Goal: Book appointment/travel/reservation

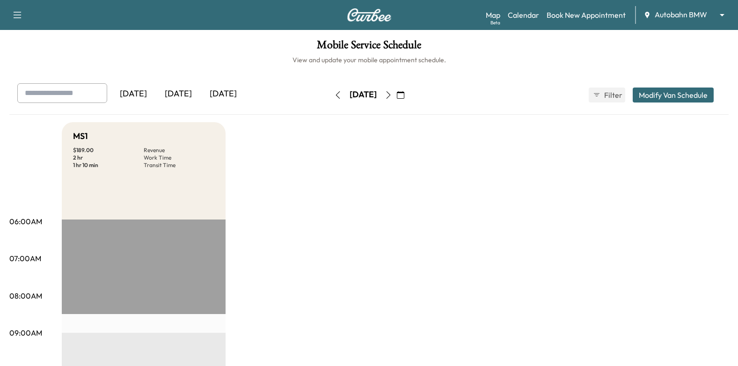
scroll to position [237, 0]
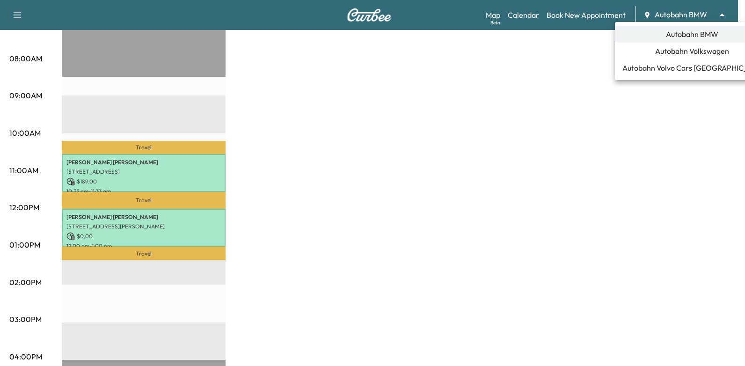
click at [666, 52] on span "Autobahn Volkswagen" at bounding box center [692, 50] width 74 height 11
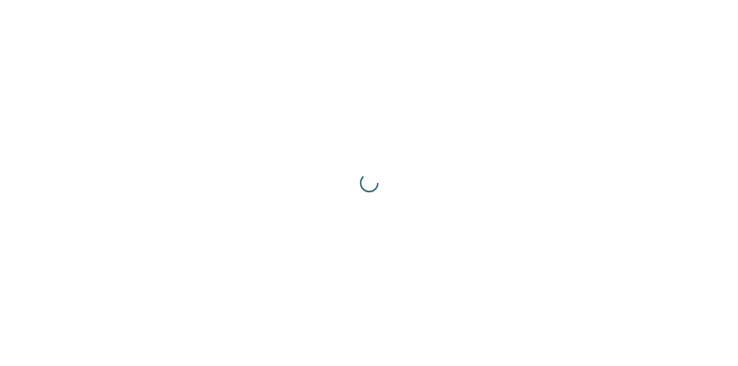
scroll to position [0, 0]
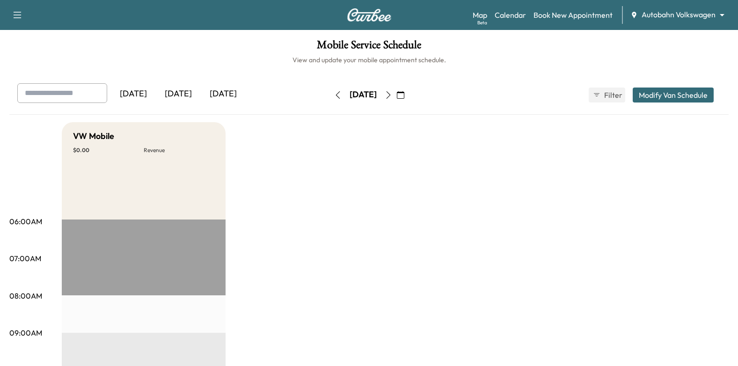
click at [334, 96] on icon "button" at bounding box center [337, 94] width 7 height 7
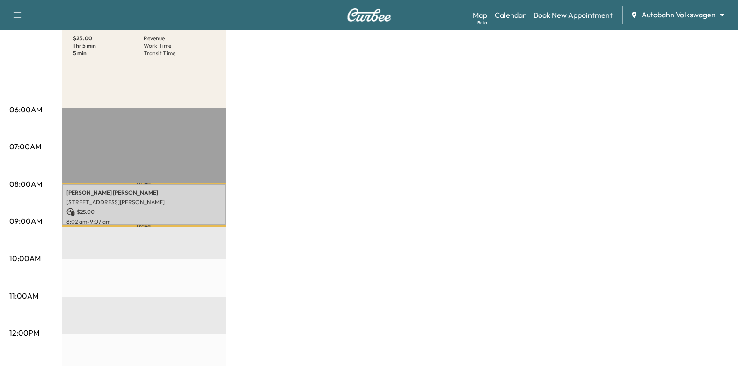
scroll to position [187, 0]
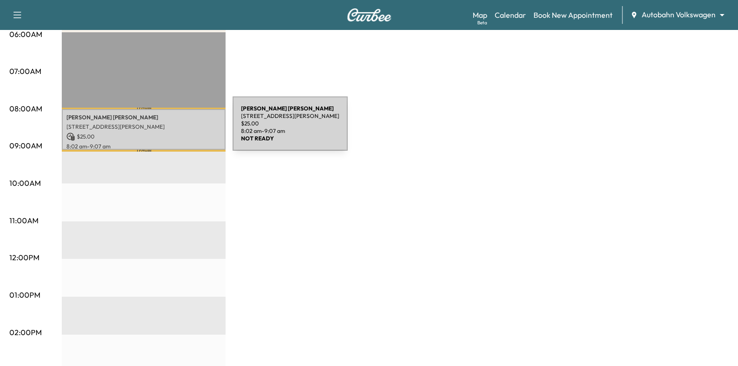
click at [162, 128] on p "301 Carroll St, Fort Worth, TX 76107, USA" at bounding box center [143, 126] width 154 height 7
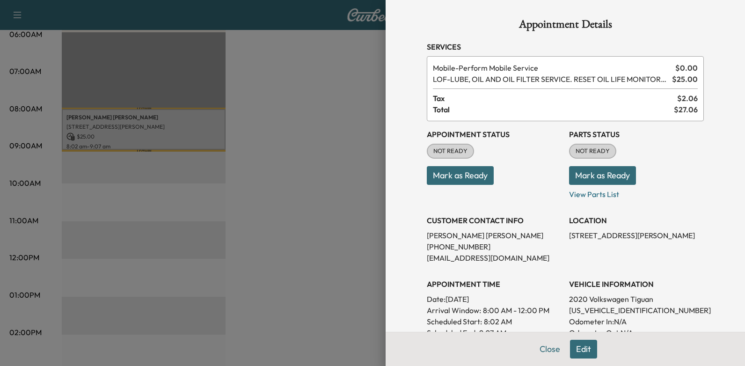
click at [443, 180] on button "Mark as Ready" at bounding box center [460, 175] width 67 height 19
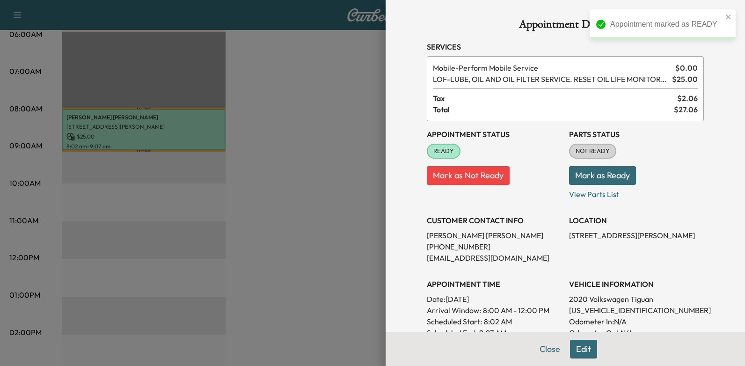
click at [314, 163] on div at bounding box center [372, 183] width 745 height 366
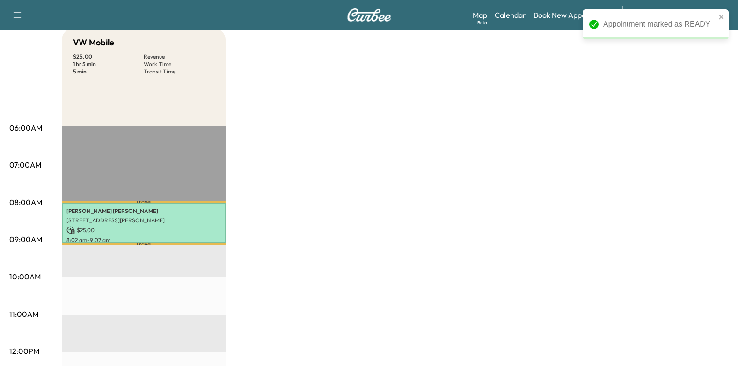
scroll to position [0, 0]
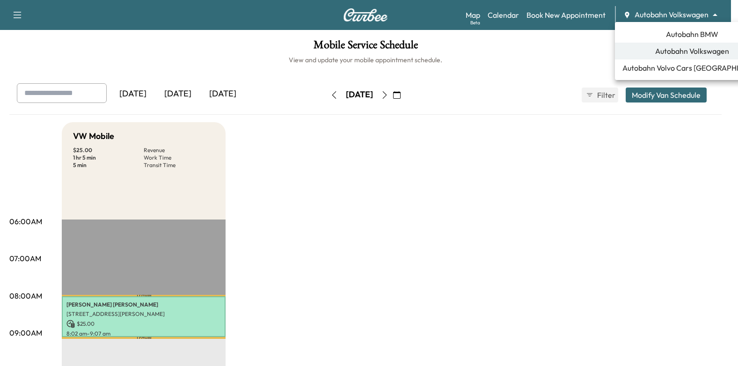
click at [684, 9] on body "Support Log Out Map Beta Calendar Book New Appointment Autobahn Volkswagen ****…" at bounding box center [369, 183] width 738 height 366
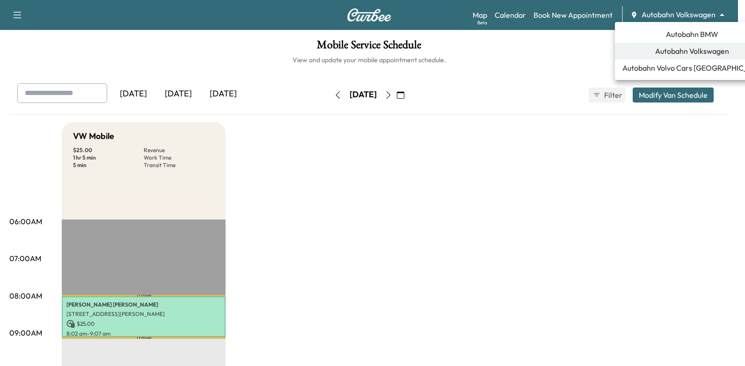
click at [685, 36] on span "Autobahn BMW" at bounding box center [692, 34] width 52 height 11
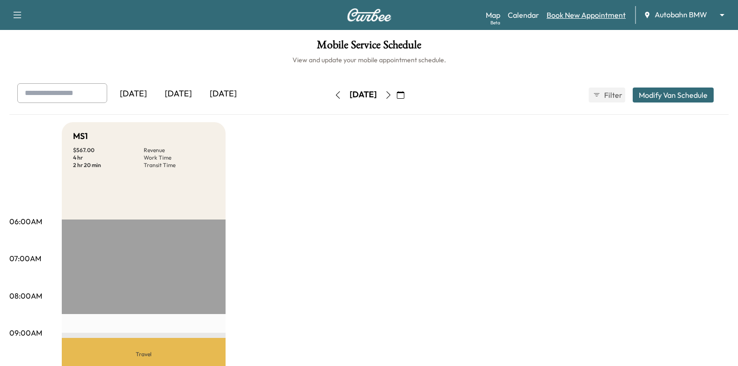
click at [591, 16] on link "Book New Appointment" at bounding box center [586, 14] width 79 height 11
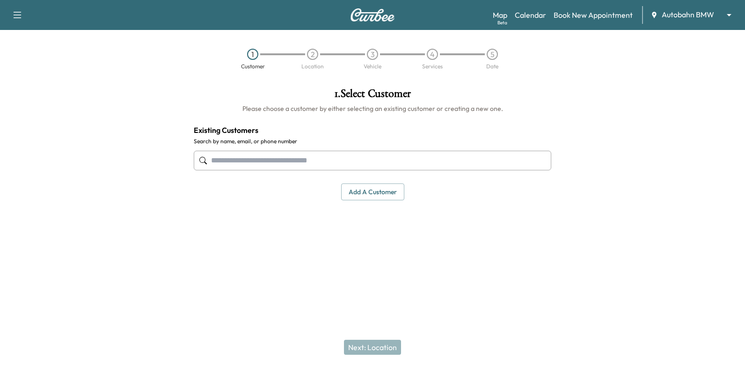
click at [518, 156] on input "text" at bounding box center [373, 161] width 358 height 20
click at [485, 152] on input "text" at bounding box center [373, 161] width 358 height 20
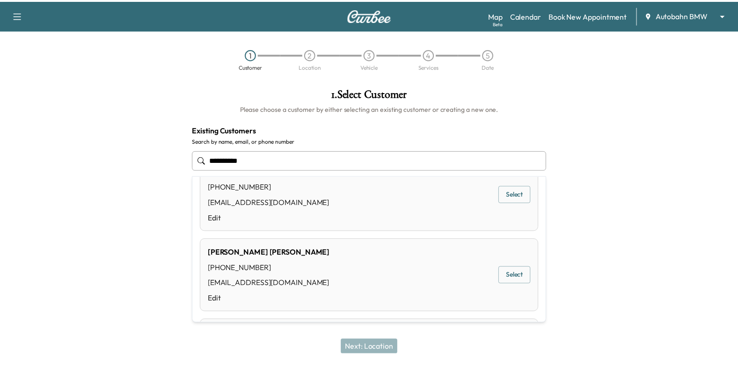
scroll to position [47, 0]
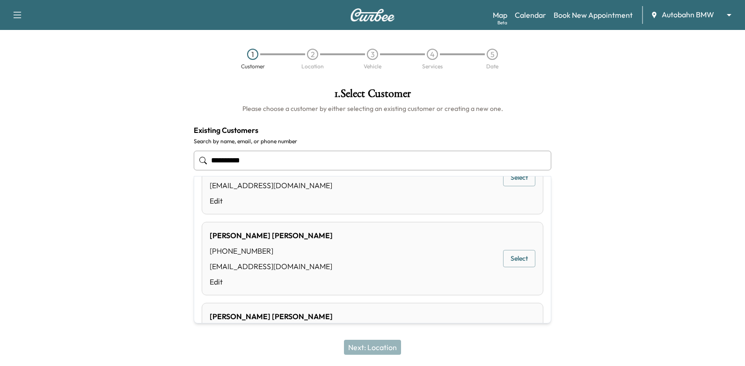
click at [521, 261] on button "Select" at bounding box center [519, 258] width 32 height 17
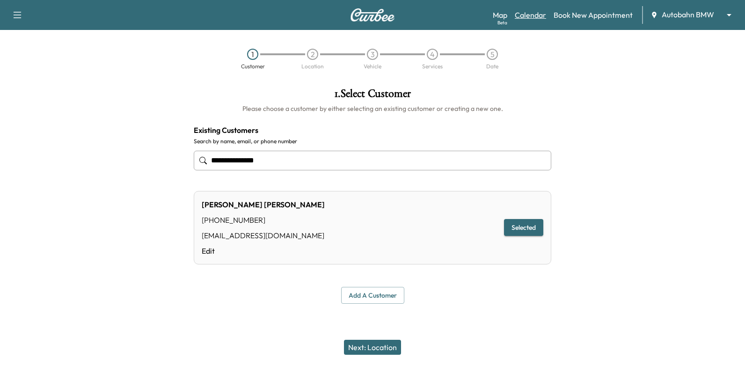
type input "**********"
click at [530, 13] on link "Calendar" at bounding box center [530, 14] width 31 height 11
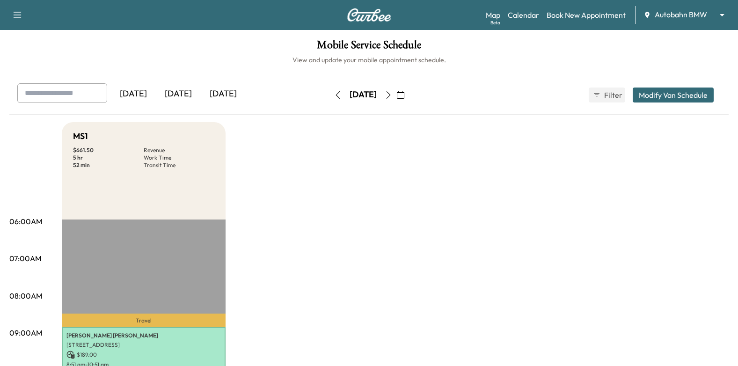
click at [392, 93] on icon "button" at bounding box center [388, 94] width 7 height 7
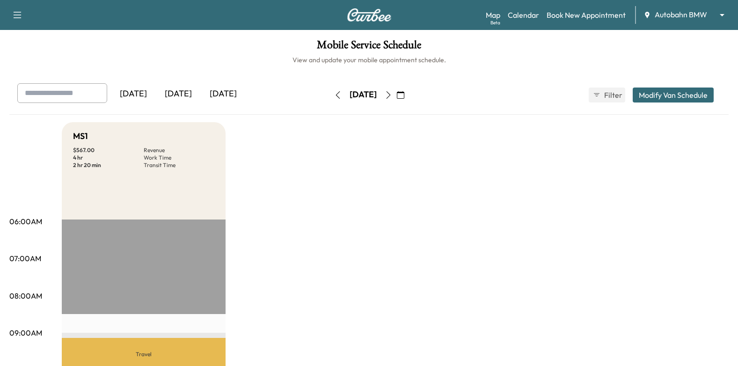
click at [392, 95] on icon "button" at bounding box center [388, 94] width 7 height 7
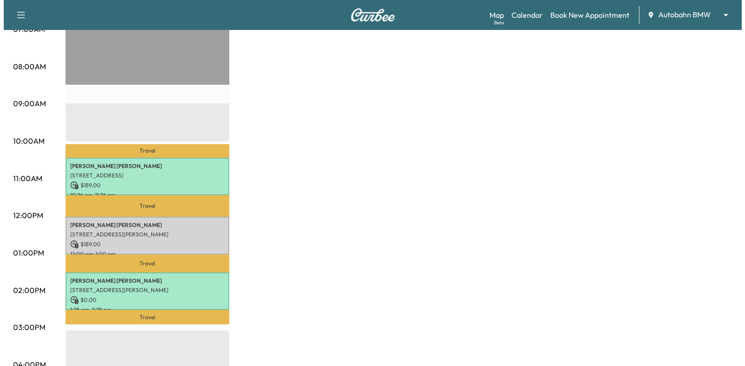
scroll to position [281, 0]
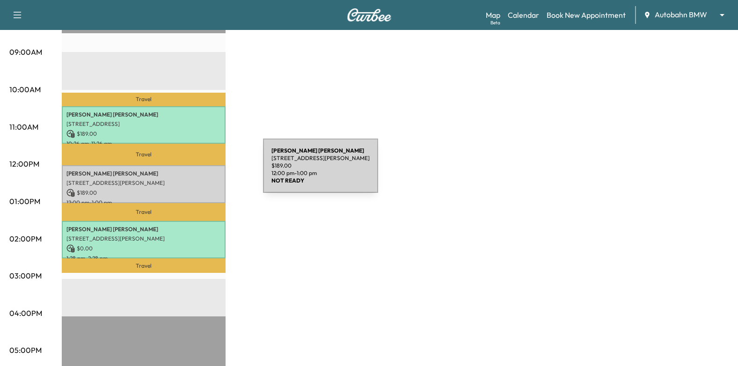
click at [189, 176] on div "Sally Marsalis 600 S Denton Tap Rd suite 200, Coppell, TX 75019, USA $ 189.00 1…" at bounding box center [144, 184] width 164 height 38
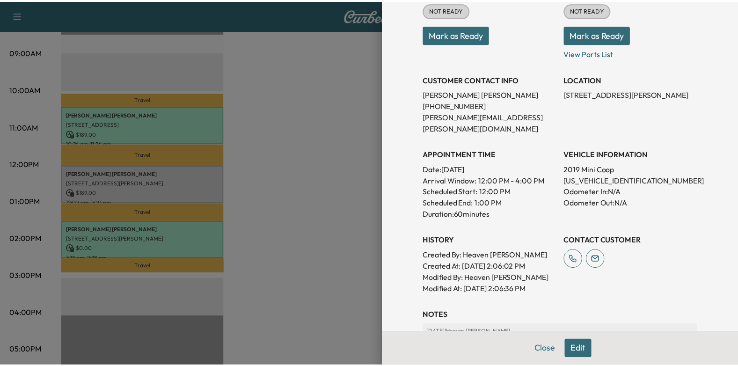
scroll to position [0, 0]
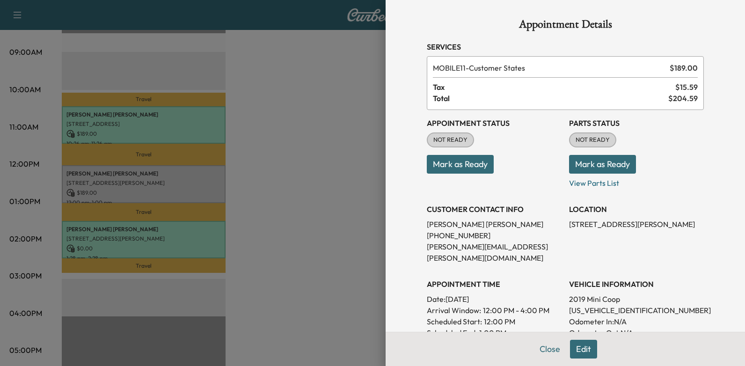
click at [318, 176] on div at bounding box center [372, 183] width 745 height 366
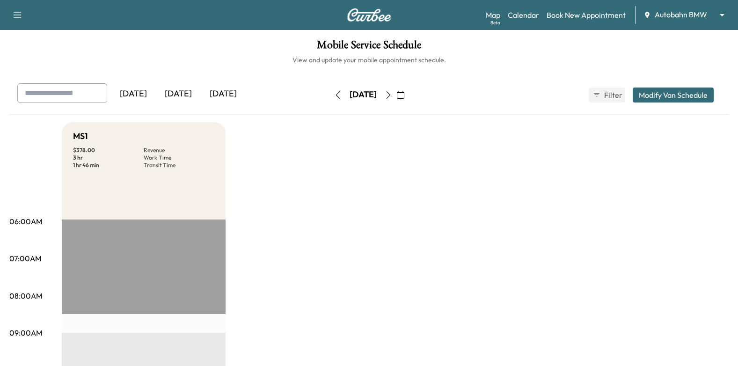
click at [392, 94] on icon "button" at bounding box center [388, 94] width 7 height 7
click at [574, 15] on link "Book New Appointment" at bounding box center [586, 14] width 79 height 11
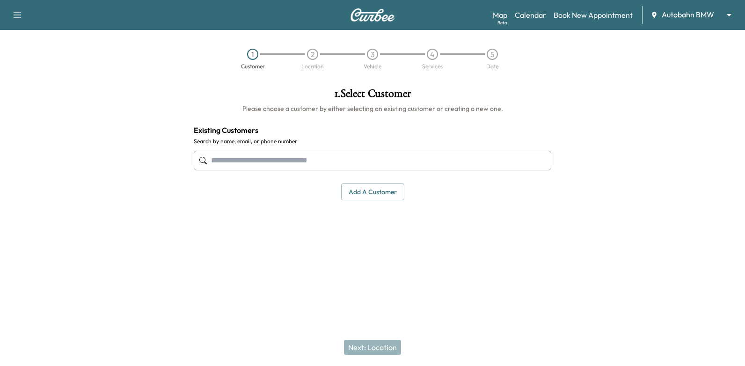
click at [311, 158] on input "text" at bounding box center [373, 161] width 358 height 20
click at [466, 161] on input "text" at bounding box center [373, 161] width 358 height 20
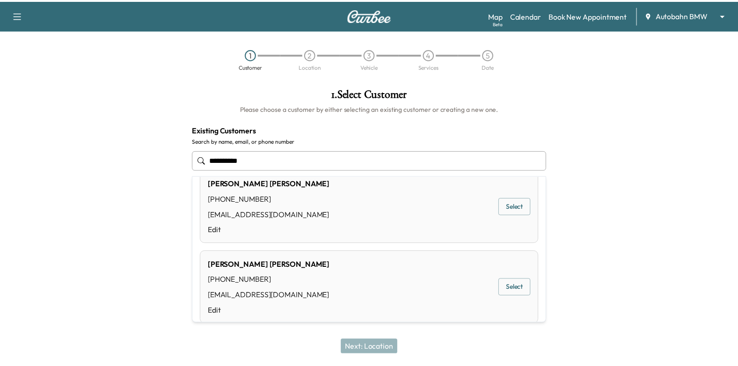
scroll to position [47, 0]
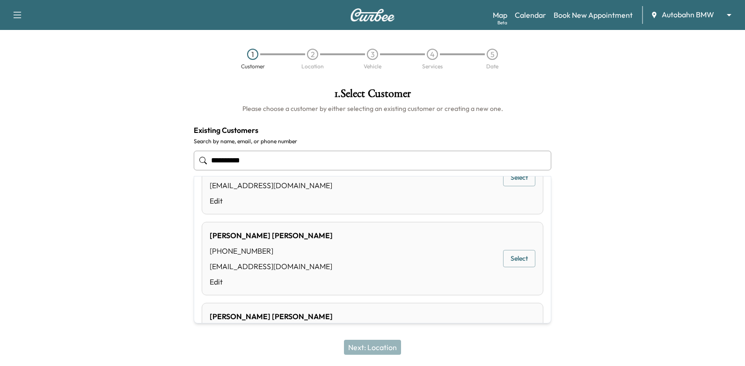
click at [517, 259] on button "Select" at bounding box center [519, 258] width 32 height 17
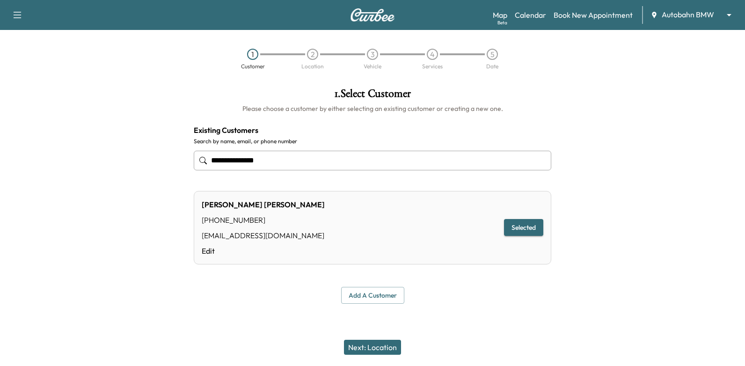
type input "**********"
click at [388, 348] on button "Next: Location" at bounding box center [372, 347] width 57 height 15
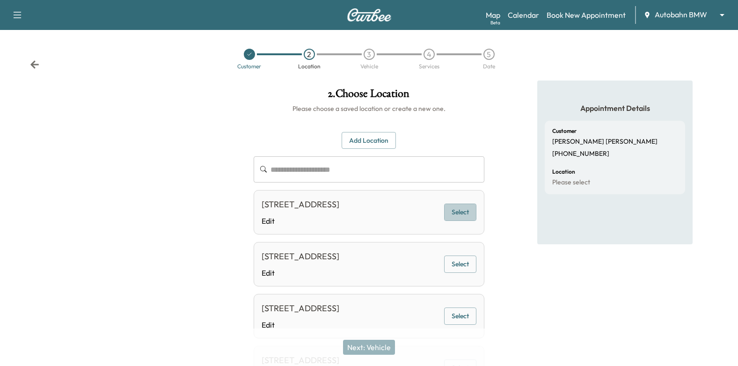
click at [464, 221] on button "Select" at bounding box center [460, 212] width 32 height 17
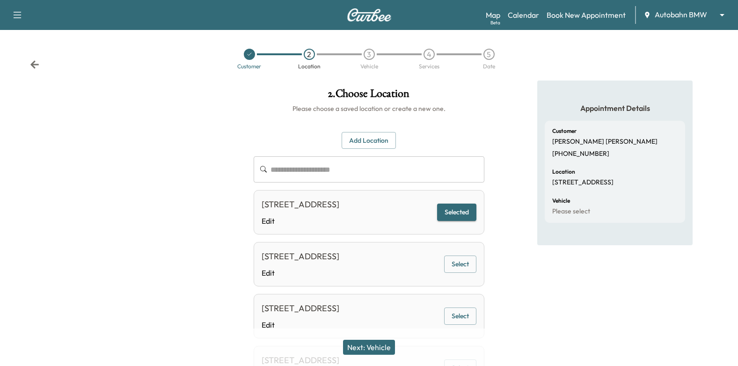
click at [379, 352] on button "Next: Vehicle" at bounding box center [369, 347] width 52 height 15
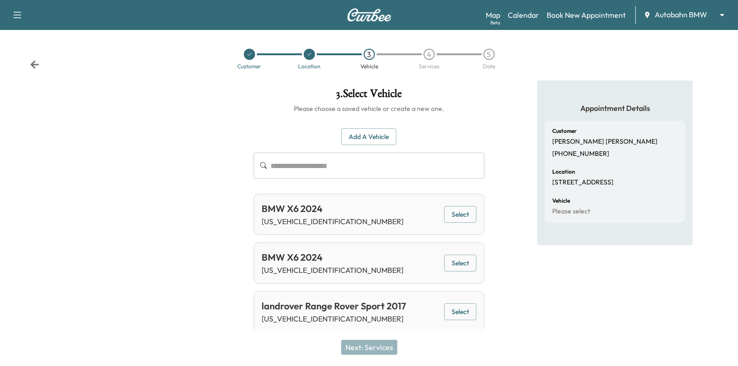
click at [477, 208] on div "BMW X6 2024 5UX33EX04R9046361 Select" at bounding box center [369, 214] width 231 height 41
click at [465, 211] on button "Select" at bounding box center [460, 214] width 32 height 17
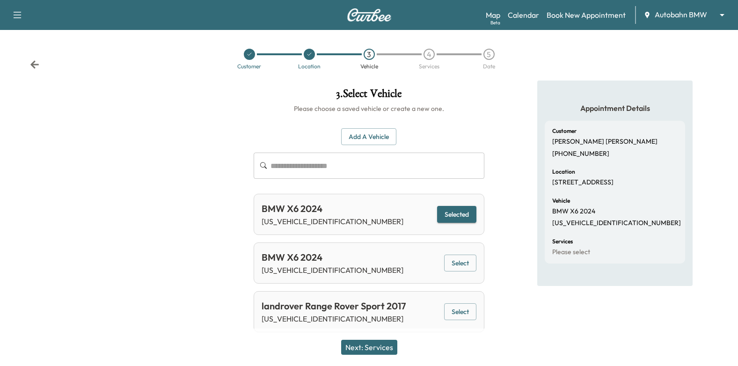
click at [392, 342] on button "Next: Services" at bounding box center [369, 347] width 56 height 15
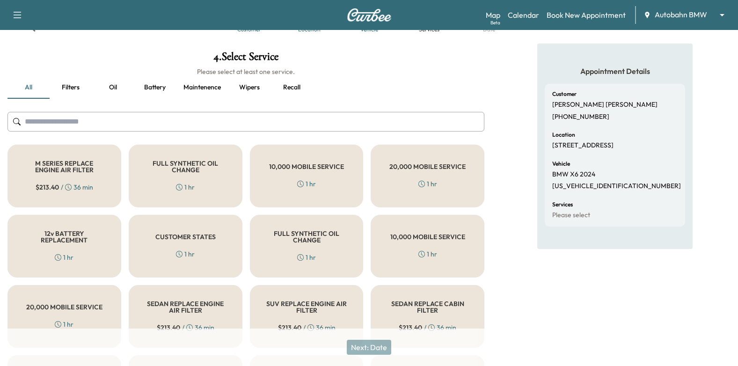
scroll to position [94, 0]
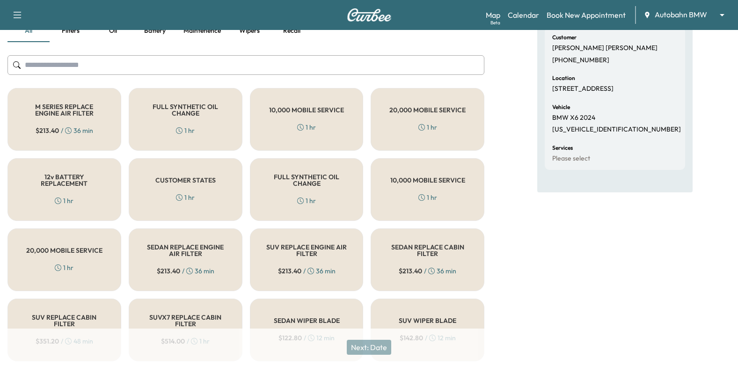
click at [139, 101] on div "FULL SYNTHETIC OIL CHANGE 1 hr" at bounding box center [186, 119] width 114 height 63
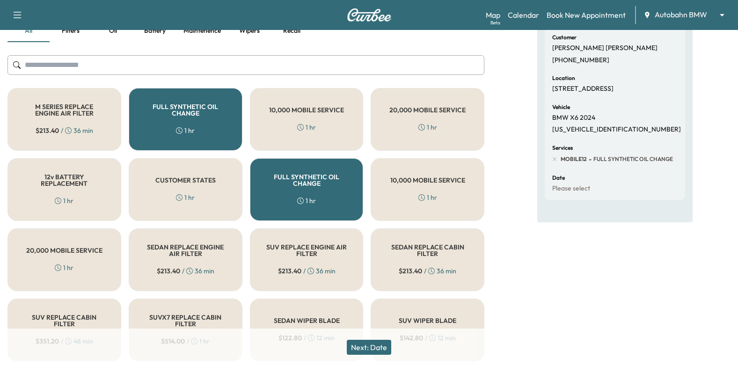
click at [355, 346] on button "Next: Date" at bounding box center [369, 347] width 44 height 15
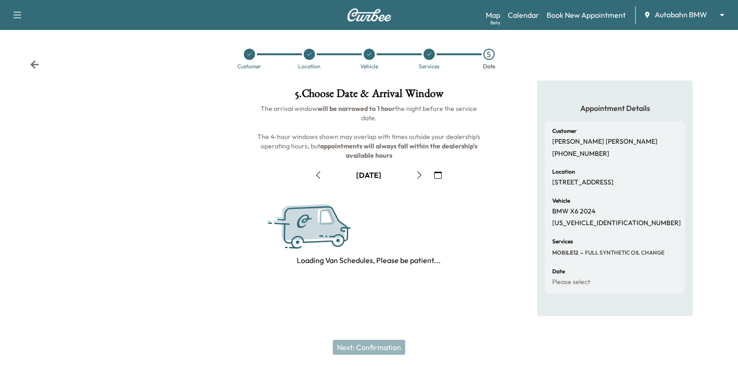
scroll to position [0, 0]
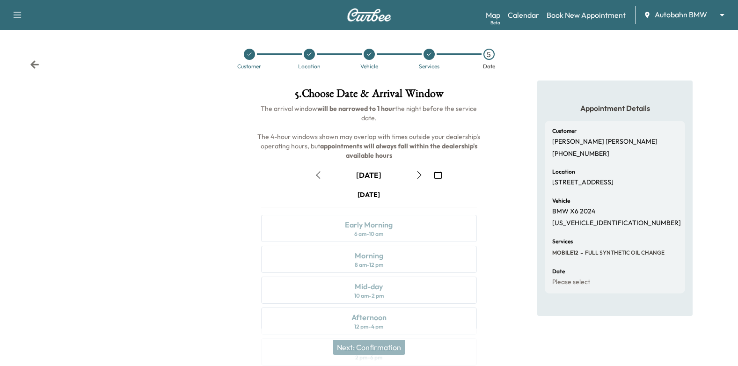
click at [433, 176] on button "button" at bounding box center [438, 175] width 16 height 15
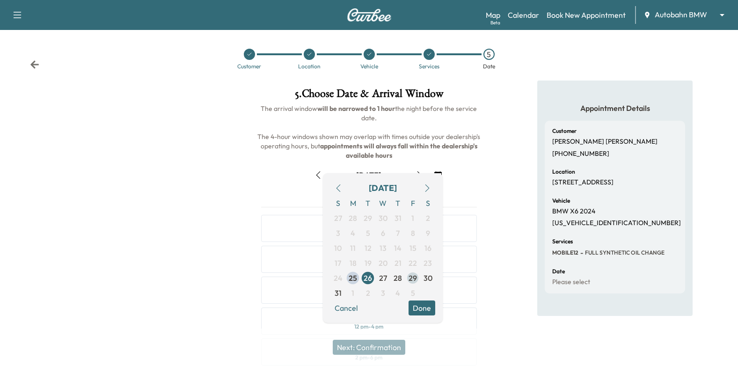
click at [417, 282] on span "29" at bounding box center [413, 277] width 8 height 11
click at [421, 311] on button "Done" at bounding box center [422, 308] width 27 height 15
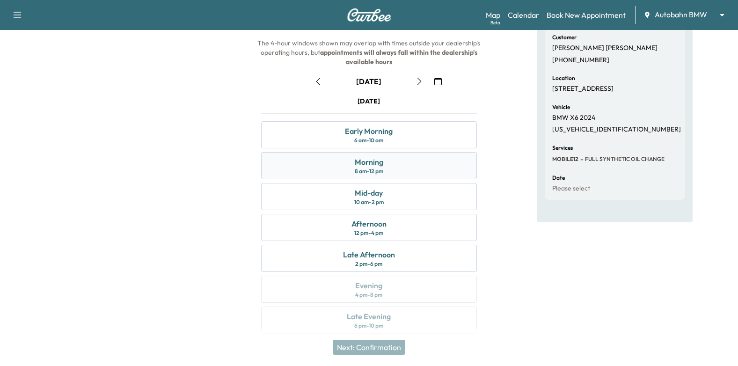
click at [407, 166] on div "Morning 8 am - 12 pm" at bounding box center [369, 165] width 216 height 27
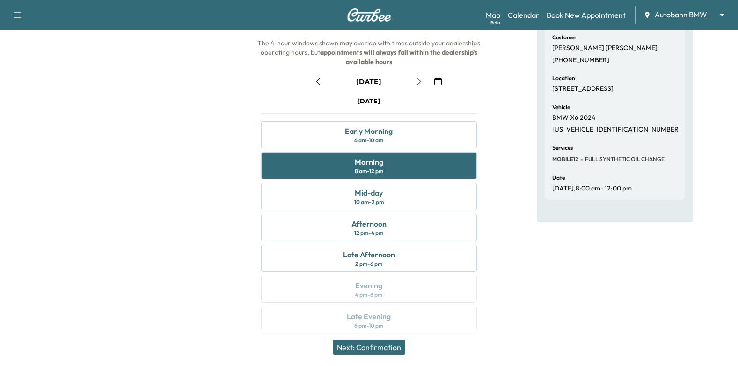
click at [383, 352] on button "Next: Confirmation" at bounding box center [369, 347] width 73 height 15
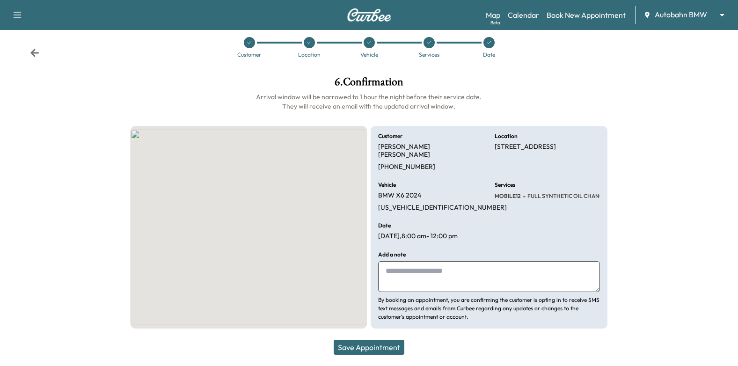
scroll to position [3, 0]
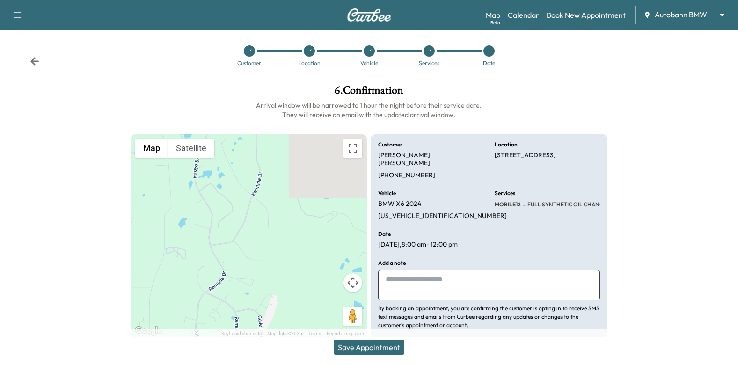
click at [450, 275] on textarea at bounding box center [489, 285] width 222 height 31
type textarea "*"
type textarea "**********"
click at [395, 350] on button "Save Appointment" at bounding box center [369, 347] width 71 height 15
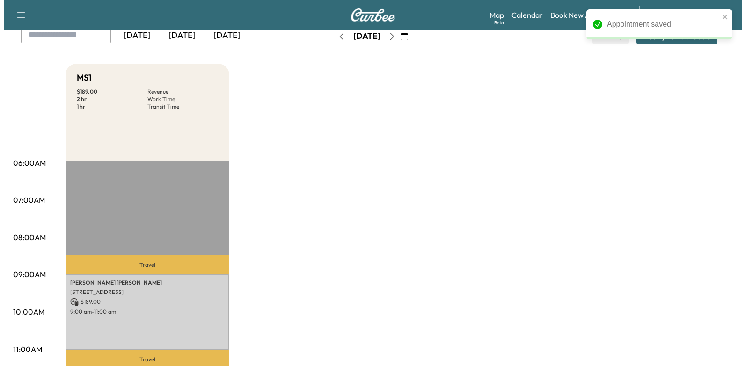
scroll to position [94, 0]
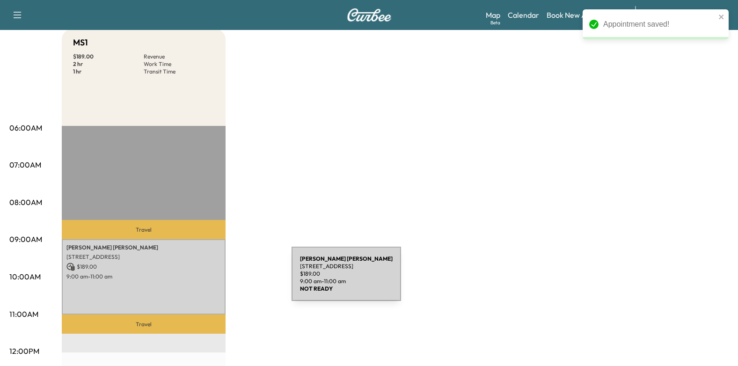
click at [205, 273] on p "9:00 am - 11:00 am" at bounding box center [143, 276] width 154 height 7
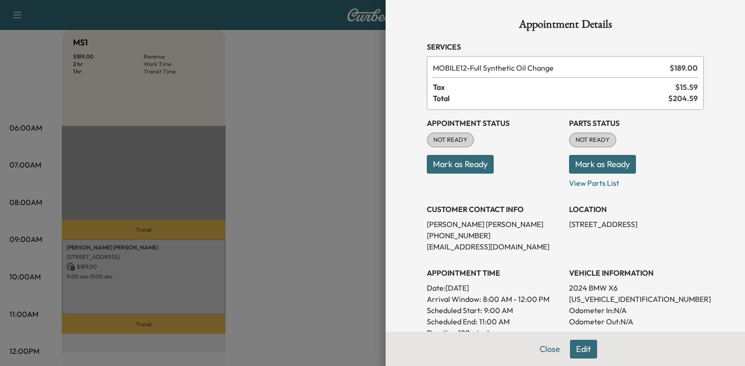
click at [453, 164] on button "Mark as Ready" at bounding box center [460, 164] width 67 height 19
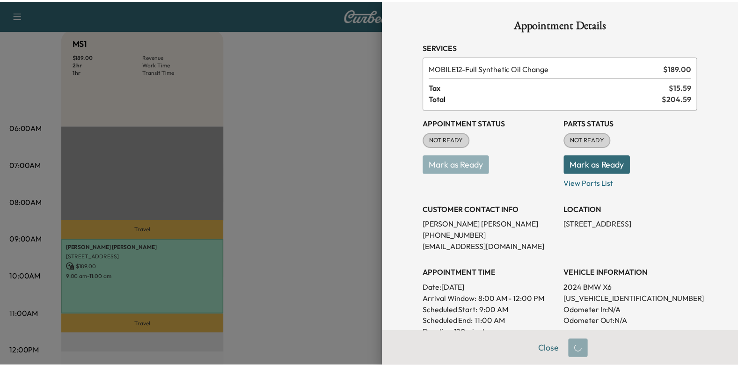
scroll to position [47, 0]
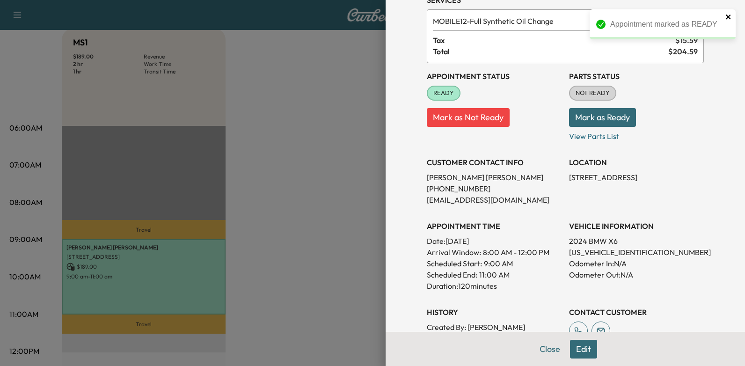
click at [730, 15] on icon "close" at bounding box center [728, 17] width 5 height 5
drag, startPoint x: 443, startPoint y: 241, endPoint x: 508, endPoint y: 243, distance: 65.1
click at [508, 243] on p "Date: Friday Aug. 29, 2025" at bounding box center [494, 240] width 135 height 11
drag, startPoint x: 508, startPoint y: 243, endPoint x: 498, endPoint y: 243, distance: 9.8
copy p "Friday Aug. 29, 2025"
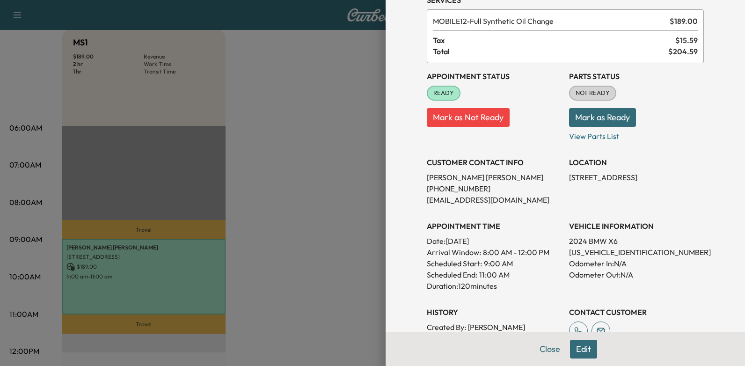
click at [355, 154] on div at bounding box center [372, 183] width 745 height 366
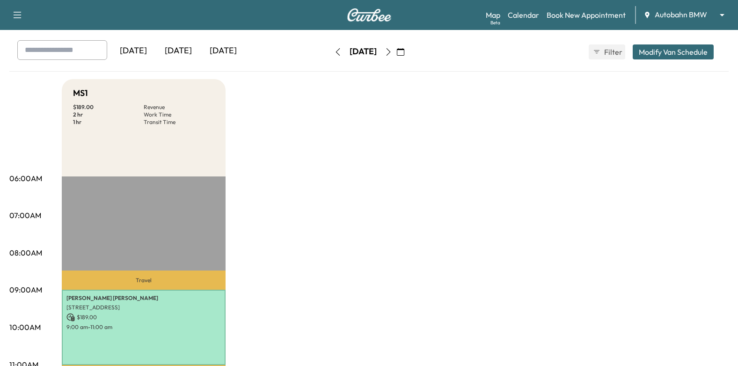
scroll to position [0, 0]
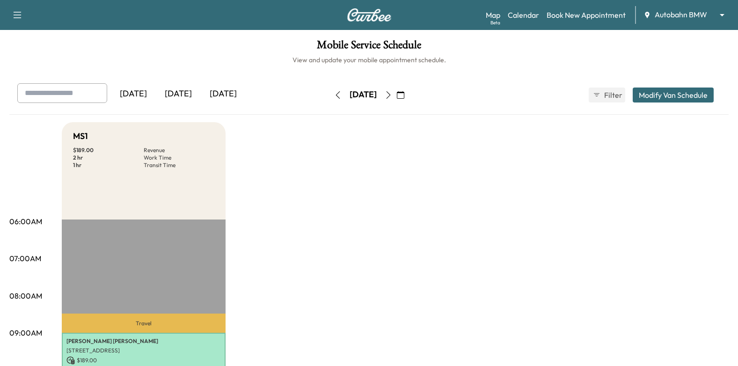
click at [330, 99] on button "button" at bounding box center [338, 95] width 16 height 15
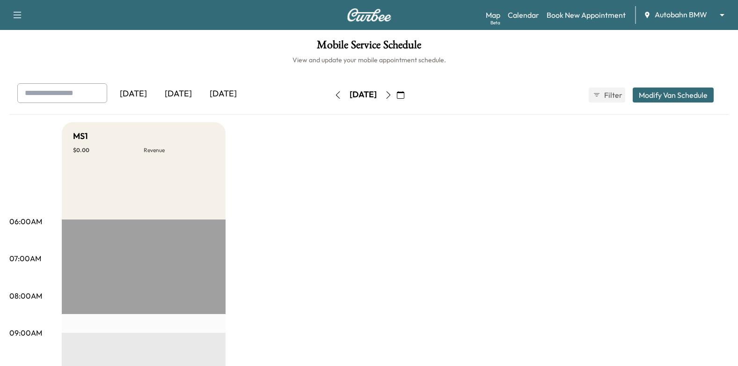
click at [334, 96] on icon "button" at bounding box center [337, 94] width 7 height 7
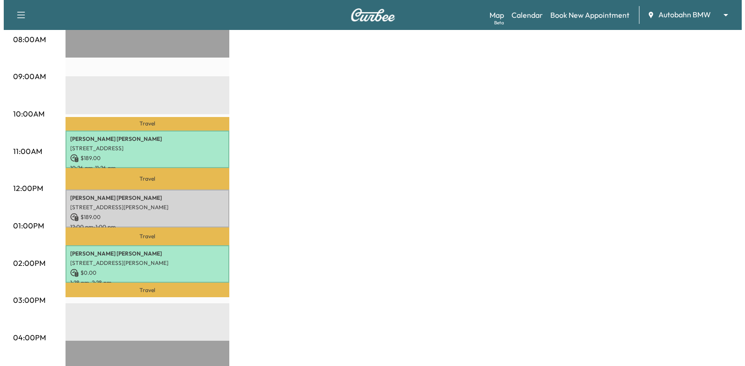
scroll to position [281, 0]
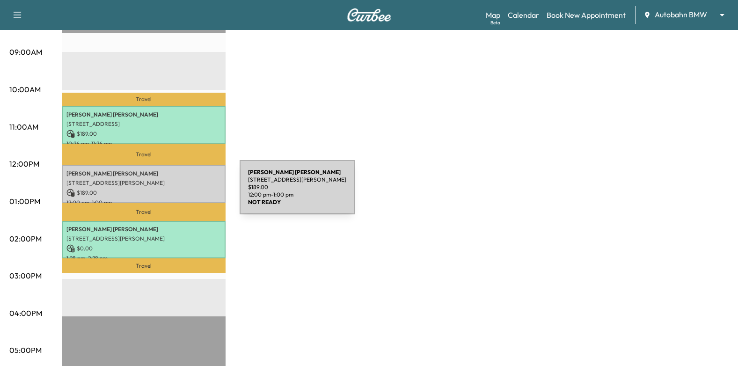
click at [169, 193] on p "$ 189.00" at bounding box center [143, 193] width 154 height 8
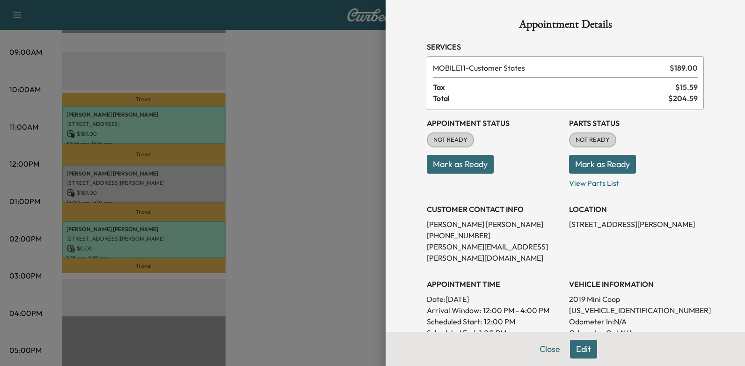
click at [468, 168] on button "Mark as Ready" at bounding box center [460, 164] width 67 height 19
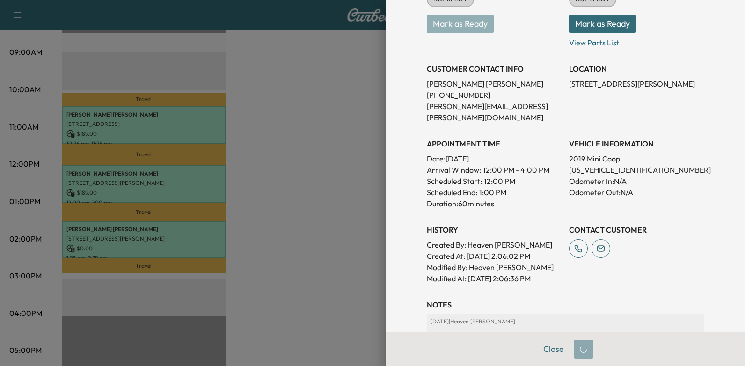
scroll to position [0, 0]
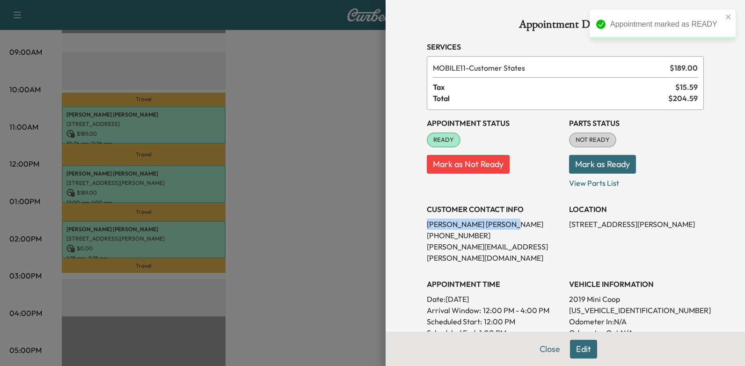
drag, startPoint x: 420, startPoint y: 223, endPoint x: 468, endPoint y: 228, distance: 47.9
click at [468, 228] on p "Sally Marsalis" at bounding box center [494, 224] width 135 height 11
drag, startPoint x: 468, startPoint y: 228, endPoint x: 450, endPoint y: 224, distance: 18.6
copy p "Sally Marsalis"
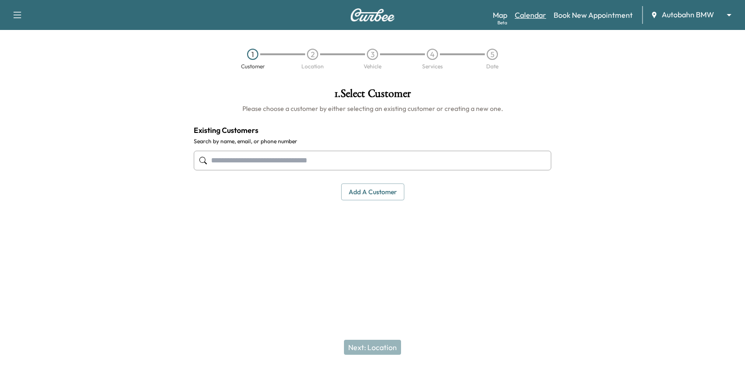
click at [539, 12] on link "Calendar" at bounding box center [530, 14] width 31 height 11
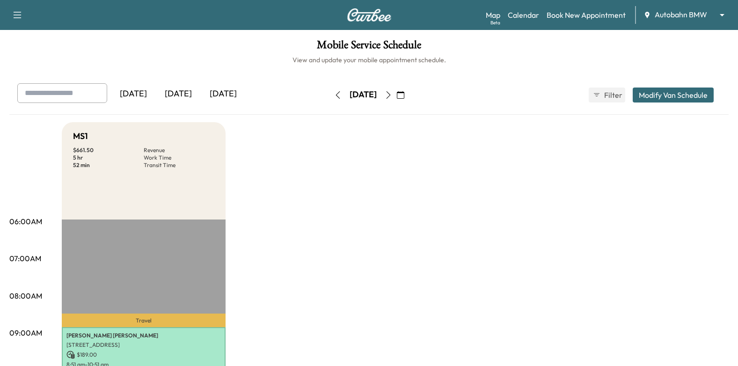
click at [404, 95] on icon "button" at bounding box center [400, 94] width 7 height 7
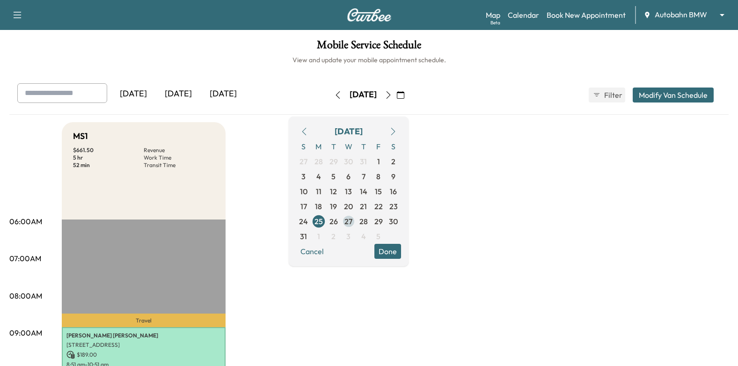
click at [352, 218] on span "27" at bounding box center [349, 221] width 8 height 11
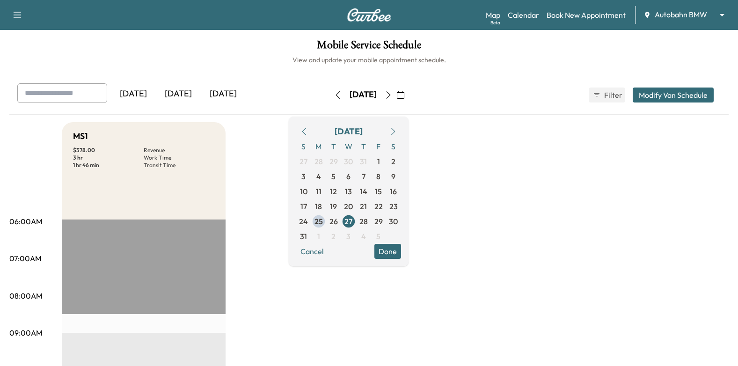
click at [401, 257] on button "Done" at bounding box center [387, 251] width 27 height 15
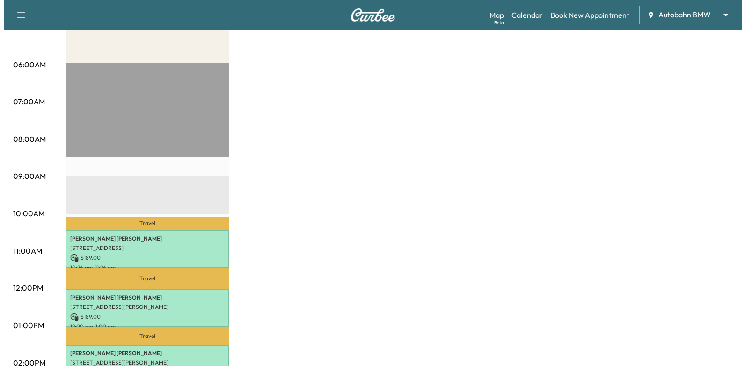
scroll to position [234, 0]
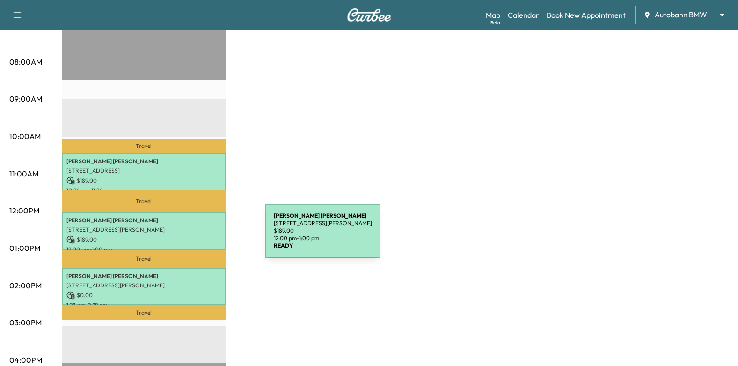
click at [195, 236] on p "$ 189.00" at bounding box center [143, 239] width 154 height 8
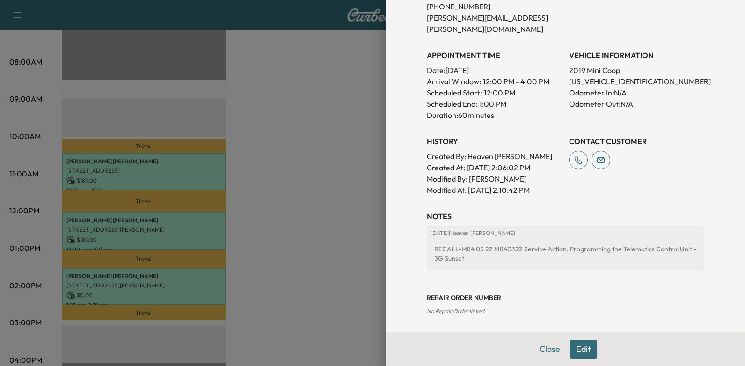
scroll to position [263, 0]
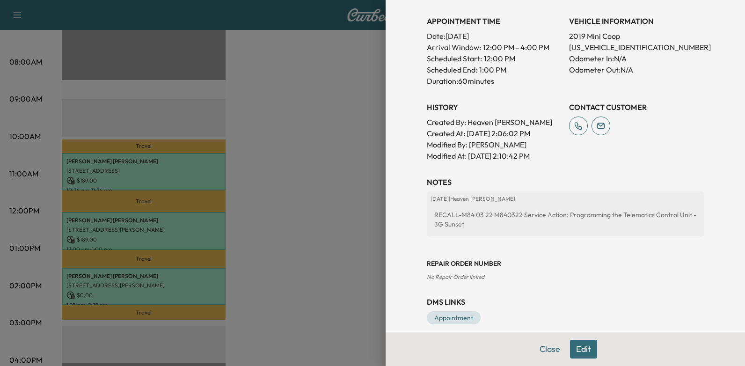
click at [580, 352] on button "Edit" at bounding box center [583, 349] width 27 height 19
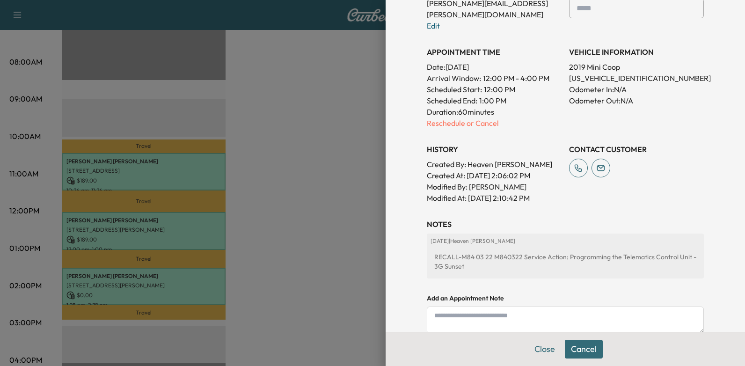
scroll to position [294, 0]
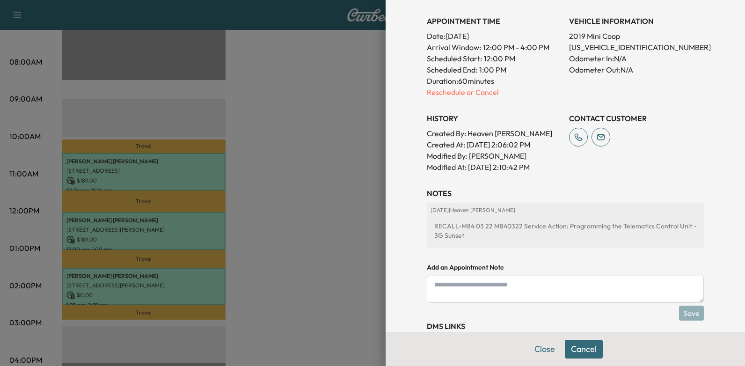
click at [501, 278] on textarea at bounding box center [565, 289] width 277 height 27
type textarea "**********"
click at [681, 306] on button "Save" at bounding box center [691, 313] width 25 height 15
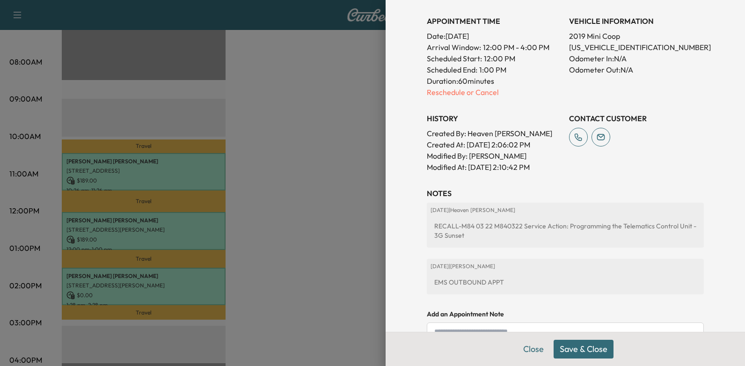
click at [365, 171] on div at bounding box center [372, 183] width 745 height 366
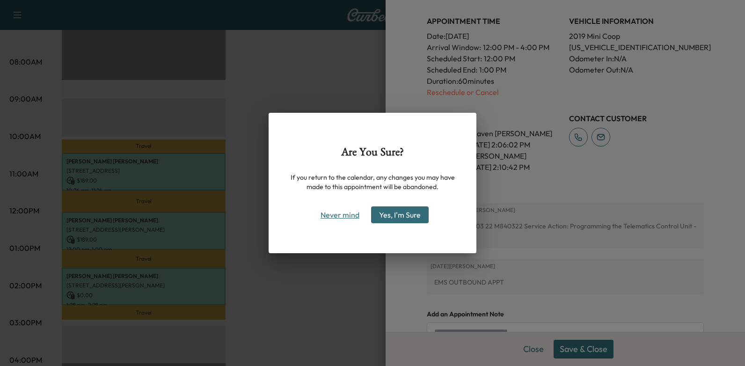
click at [324, 214] on button "Never mind" at bounding box center [339, 214] width 47 height 15
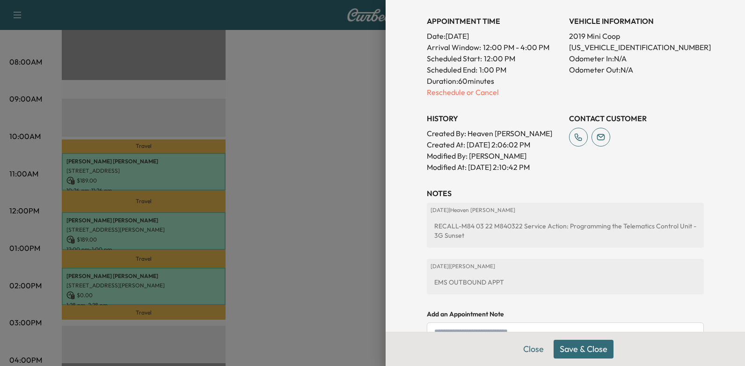
click at [586, 350] on button "Save & Close" at bounding box center [584, 349] width 60 height 19
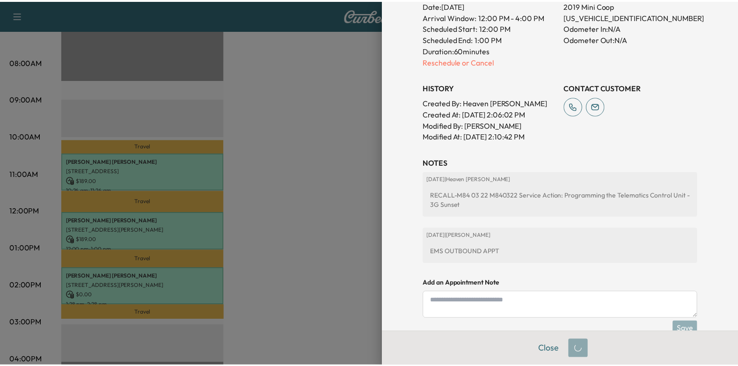
scroll to position [263, 0]
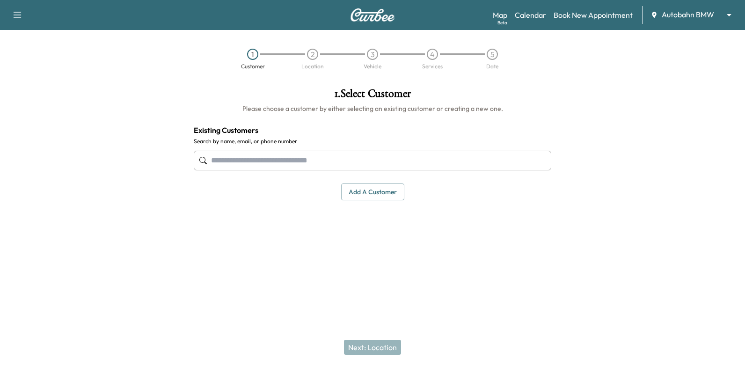
click at [465, 163] on input "text" at bounding box center [373, 161] width 358 height 20
click at [426, 159] on input "text" at bounding box center [373, 161] width 358 height 20
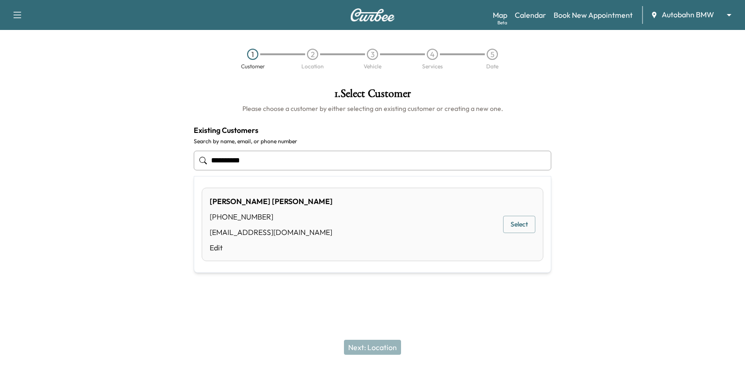
click at [521, 225] on button "Select" at bounding box center [519, 224] width 32 height 17
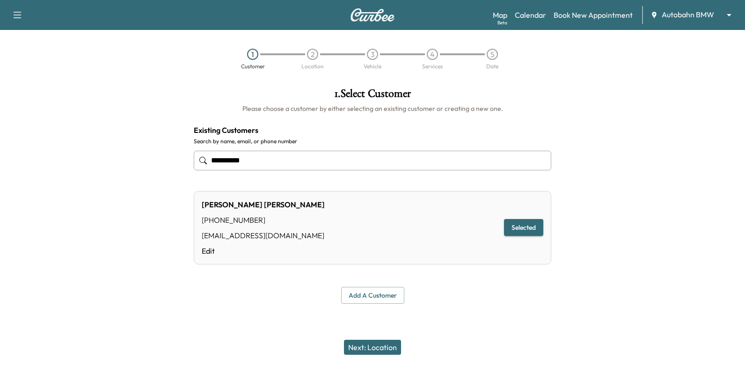
type input "**********"
click at [372, 351] on button "Next: Location" at bounding box center [372, 347] width 57 height 15
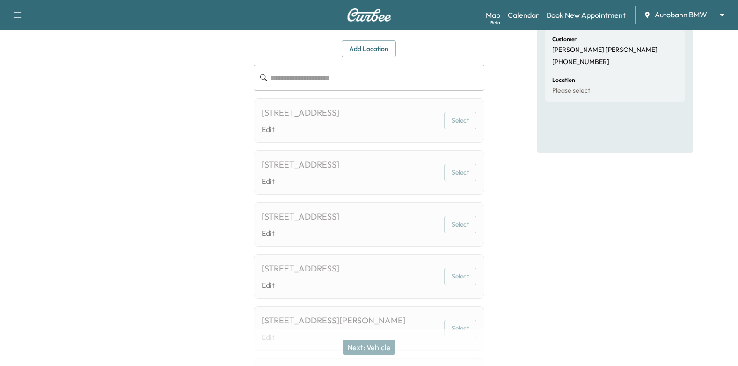
scroll to position [94, 0]
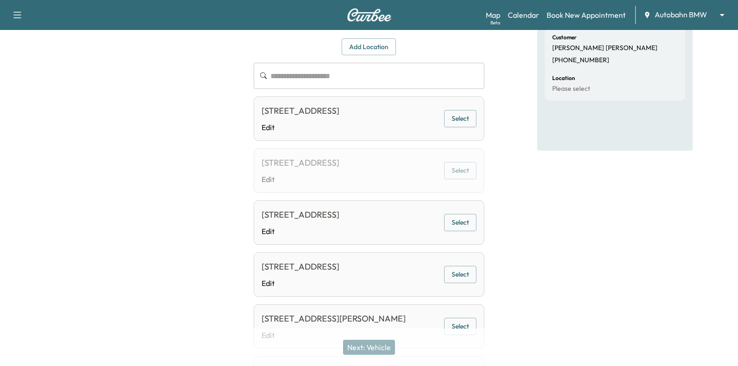
click at [459, 125] on button "Select" at bounding box center [460, 118] width 32 height 17
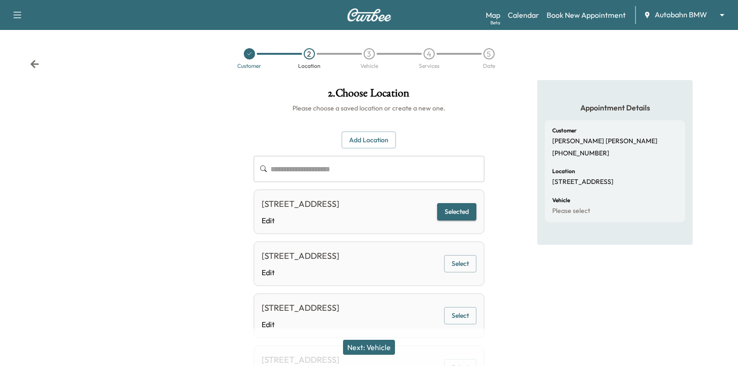
scroll to position [0, 0]
click at [369, 352] on button "Next: Vehicle" at bounding box center [369, 347] width 52 height 15
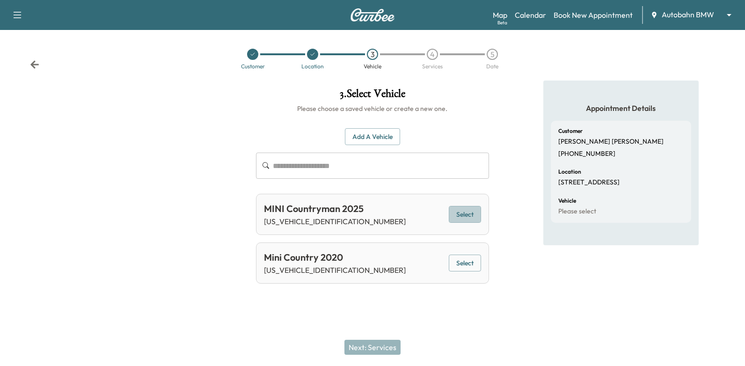
click at [470, 215] on button "Select" at bounding box center [465, 214] width 32 height 17
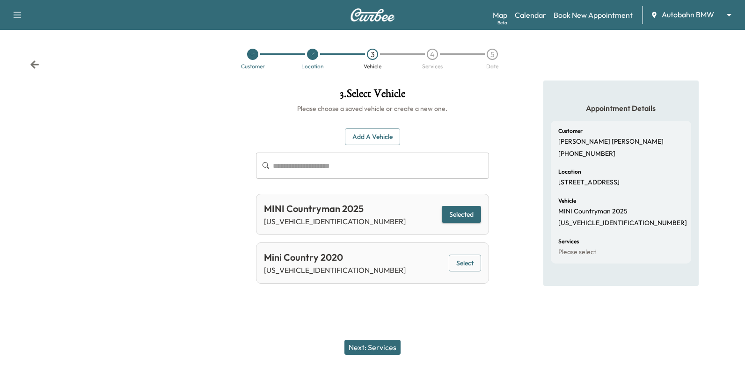
click at [383, 347] on button "Next: Services" at bounding box center [373, 347] width 56 height 15
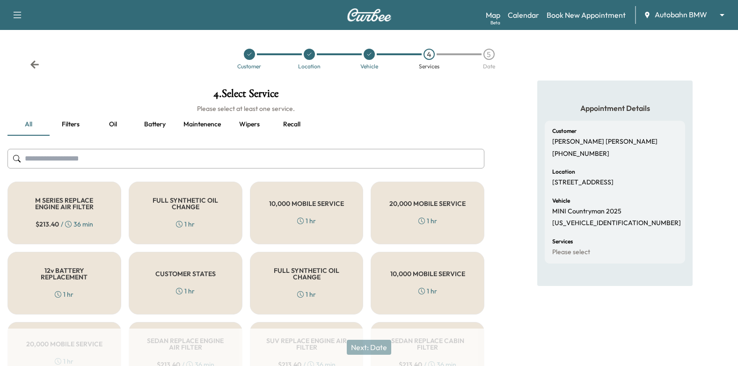
click at [206, 216] on div "FULL SYNTHETIC OIL CHANGE 1 hr" at bounding box center [186, 213] width 114 height 63
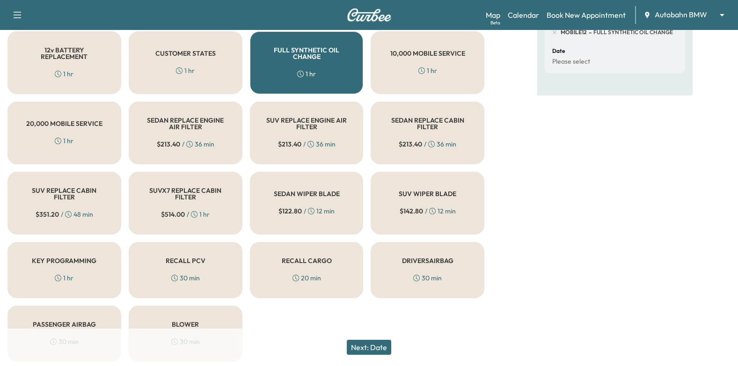
scroll to position [254, 0]
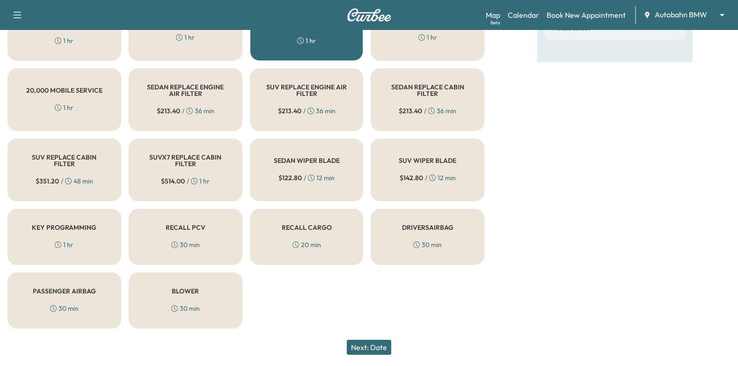
click at [365, 346] on button "Next: Date" at bounding box center [369, 347] width 44 height 15
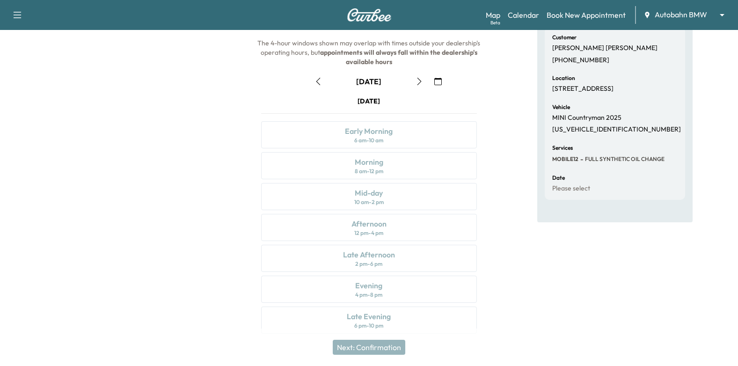
scroll to position [103, 0]
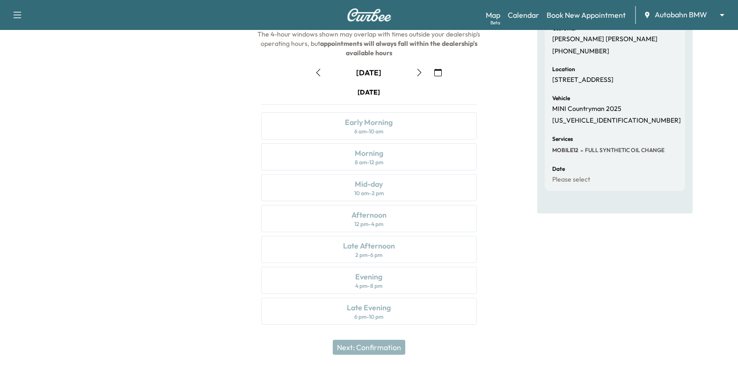
click at [436, 72] on icon "button" at bounding box center [437, 72] width 7 height 7
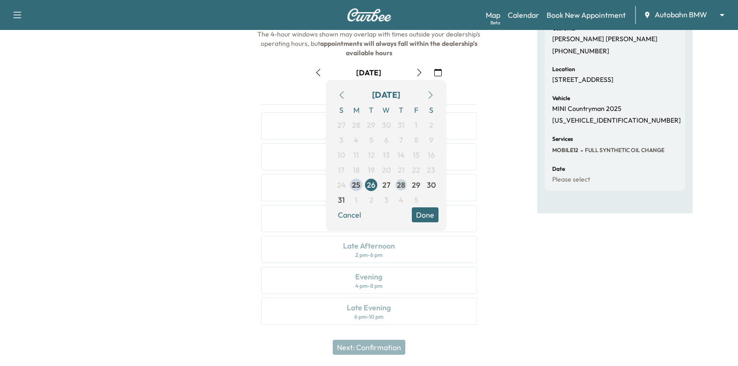
click at [402, 183] on span "28" at bounding box center [401, 184] width 8 height 11
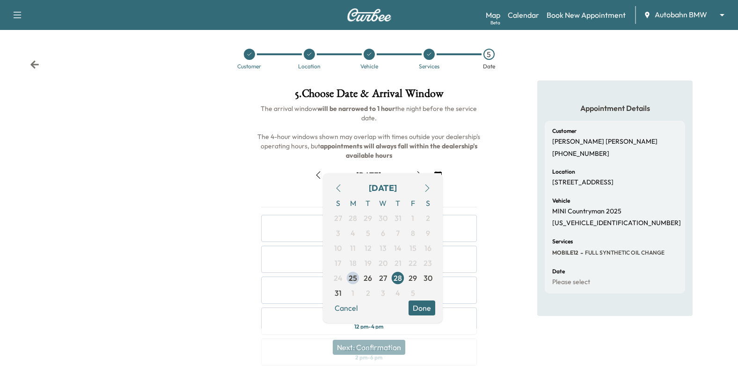
click at [427, 313] on button "Done" at bounding box center [422, 308] width 27 height 15
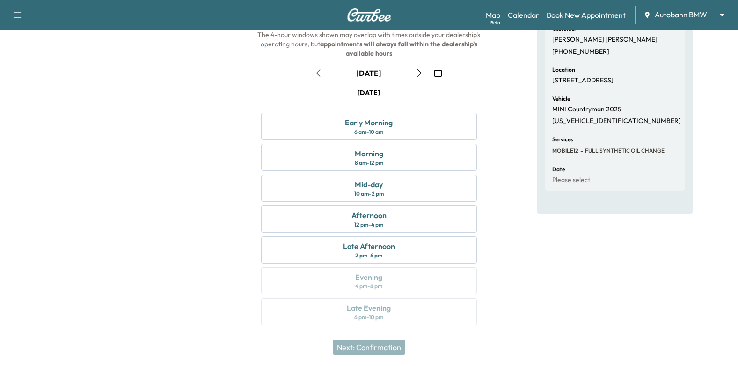
scroll to position [103, 0]
click at [446, 219] on div "Afternoon 12 pm - 4 pm" at bounding box center [369, 218] width 216 height 27
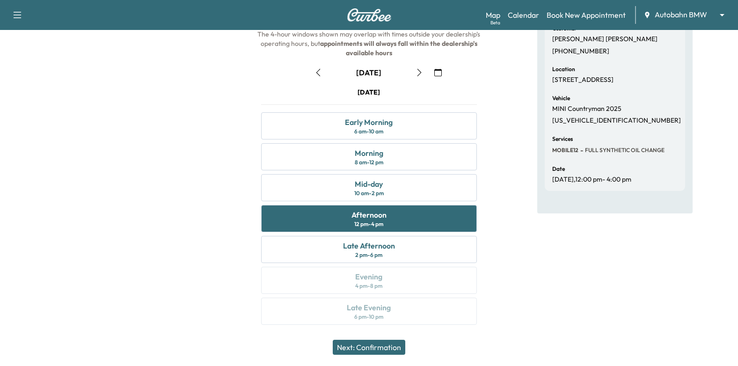
click at [393, 348] on button "Next: Confirmation" at bounding box center [369, 347] width 73 height 15
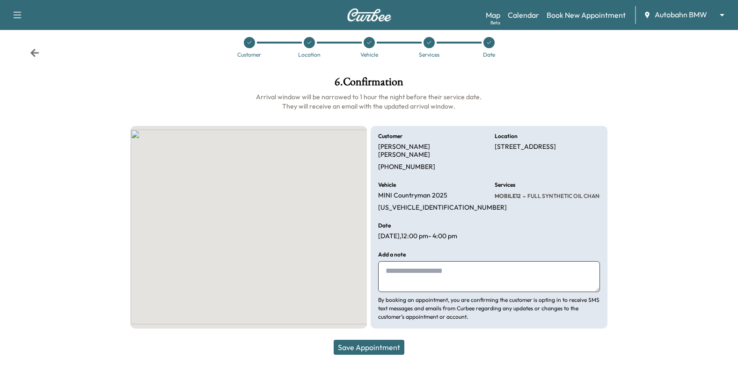
scroll to position [3, 0]
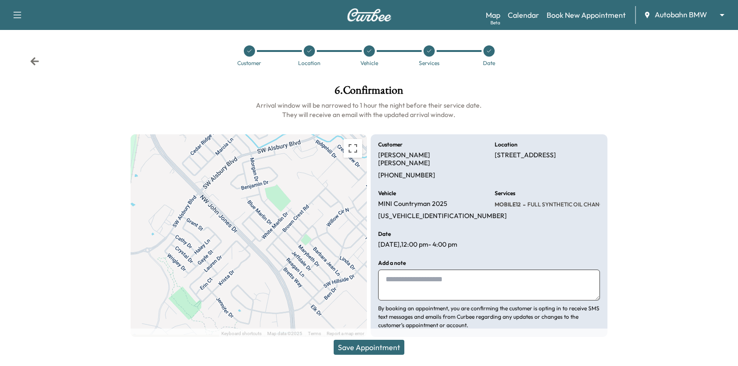
click at [445, 275] on textarea at bounding box center [489, 285] width 222 height 31
type textarea "**********"
click at [370, 350] on button "Save Appointment" at bounding box center [369, 347] width 71 height 15
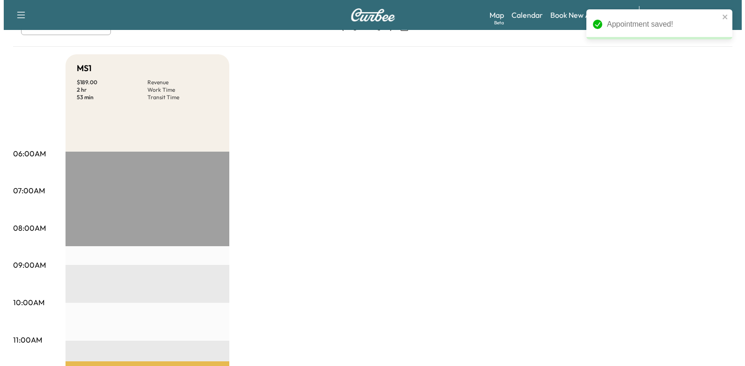
scroll to position [140, 0]
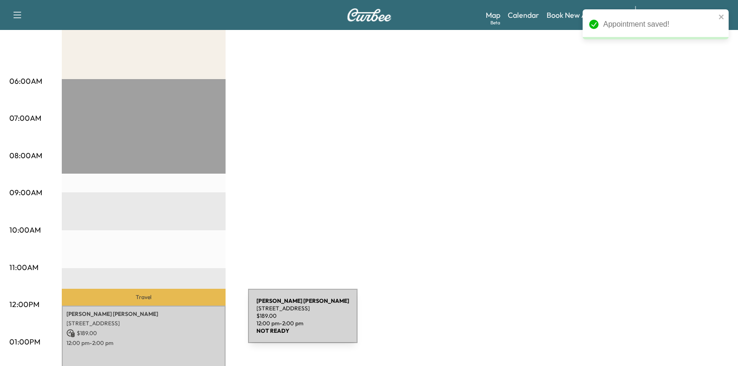
click at [178, 322] on p "[STREET_ADDRESS]" at bounding box center [143, 323] width 154 height 7
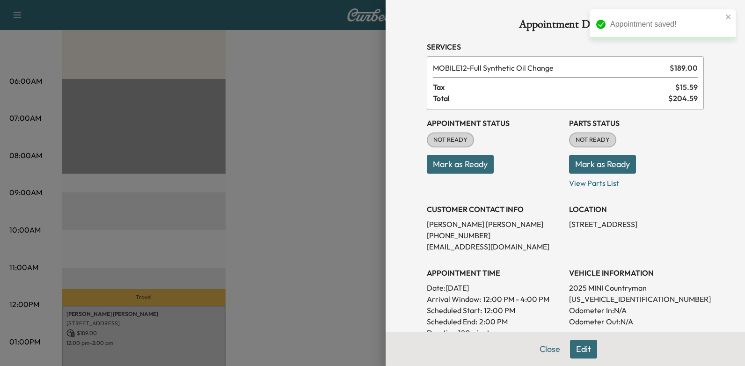
click at [473, 164] on button "Mark as Ready" at bounding box center [460, 164] width 67 height 19
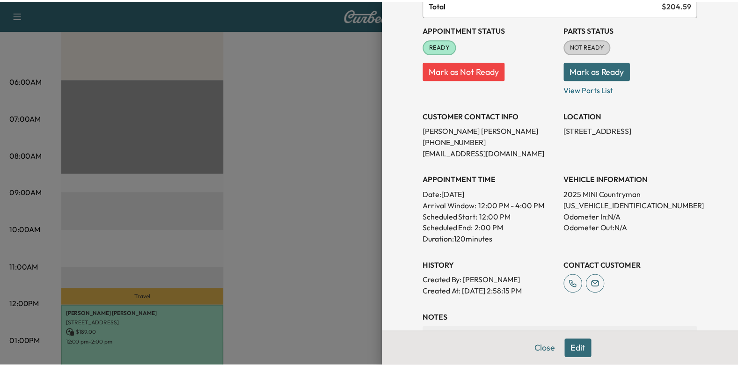
scroll to position [47, 0]
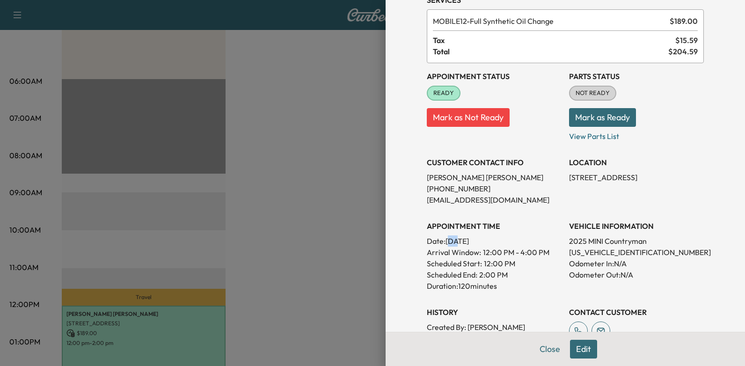
drag, startPoint x: 442, startPoint y: 239, endPoint x: 453, endPoint y: 238, distance: 10.3
click at [453, 238] on p "Date: Thursday Aug. 28, 2025" at bounding box center [494, 240] width 135 height 11
drag, startPoint x: 453, startPoint y: 238, endPoint x: 440, endPoint y: 240, distance: 12.3
click at [440, 240] on p "Date: Thursday Aug. 28, 2025" at bounding box center [494, 240] width 135 height 11
drag, startPoint x: 440, startPoint y: 240, endPoint x: 527, endPoint y: 242, distance: 86.2
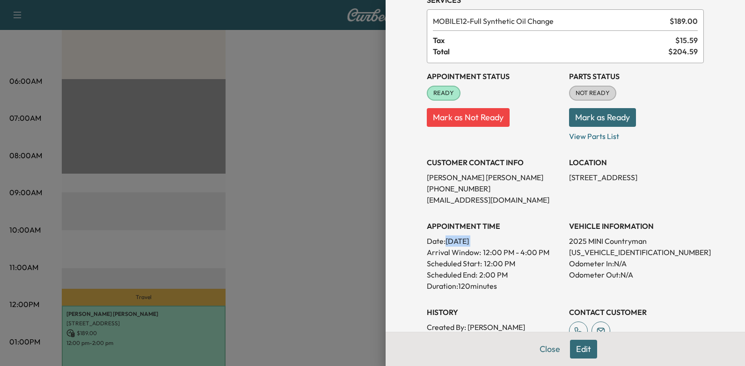
click at [527, 242] on p "Date: Thursday Aug. 28, 2025" at bounding box center [494, 240] width 135 height 11
drag, startPoint x: 527, startPoint y: 242, endPoint x: 492, endPoint y: 243, distance: 34.2
copy p "[DATE]"
click at [355, 227] on div at bounding box center [372, 183] width 745 height 366
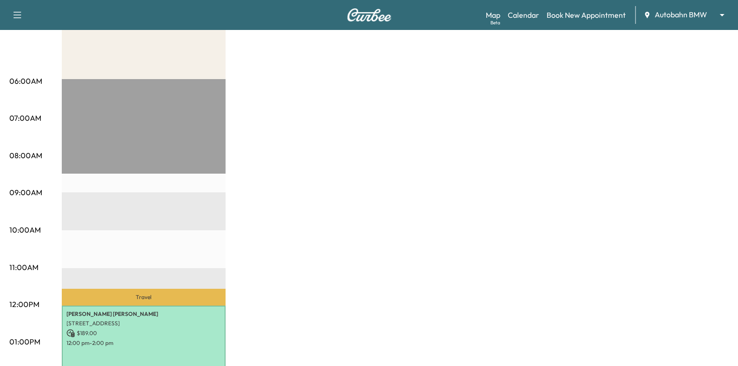
click at [697, 7] on div "Map Beta Calendar Book New Appointment Autobahn BMW ******** ​" at bounding box center [608, 15] width 245 height 18
click at [692, 17] on body "Support Log Out Map Beta Calendar Book New Appointment Autobahn BMW ******** ​ …" at bounding box center [369, 43] width 738 height 366
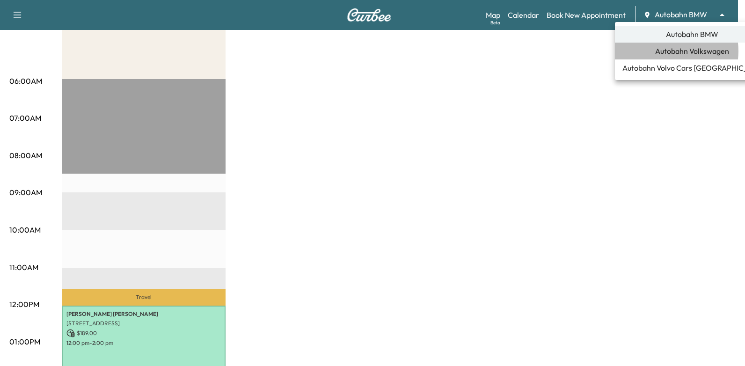
click at [666, 51] on span "Autobahn Volkswagen" at bounding box center [692, 50] width 74 height 11
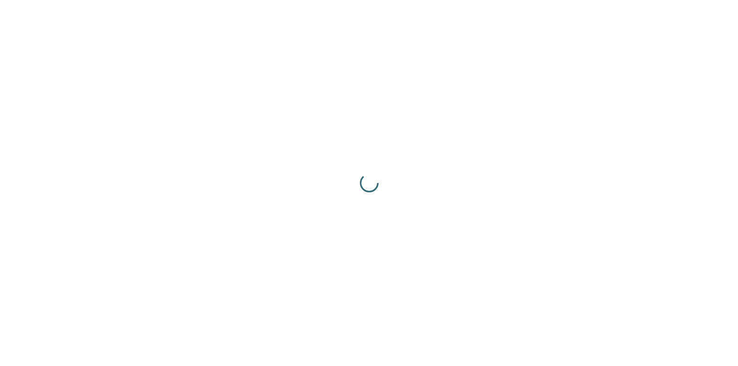
scroll to position [0, 0]
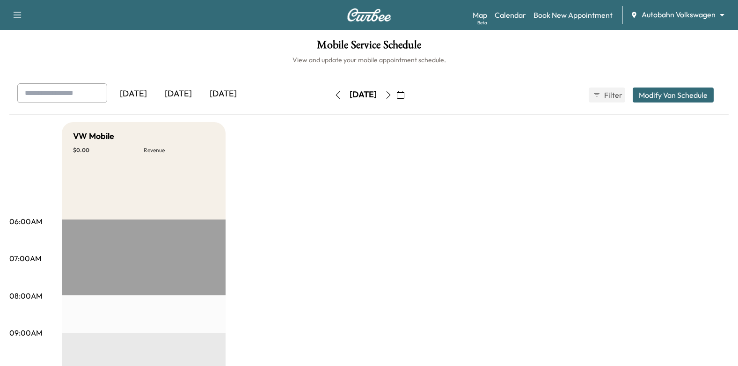
click at [409, 102] on button "button" at bounding box center [401, 95] width 16 height 15
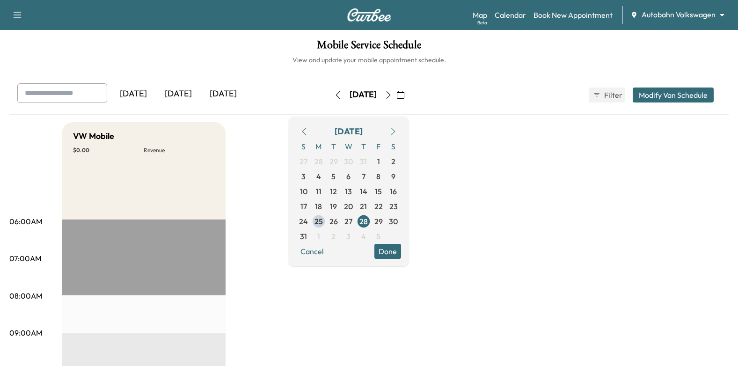
click at [397, 131] on icon "button" at bounding box center [392, 131] width 7 height 7
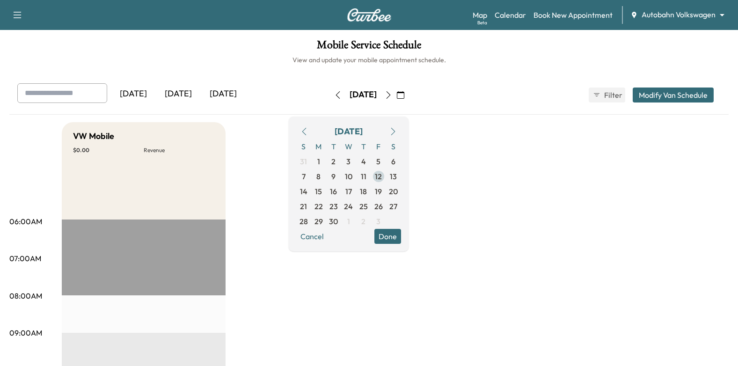
click at [382, 174] on span "12" at bounding box center [378, 176] width 7 height 11
click at [401, 242] on button "Done" at bounding box center [387, 236] width 27 height 15
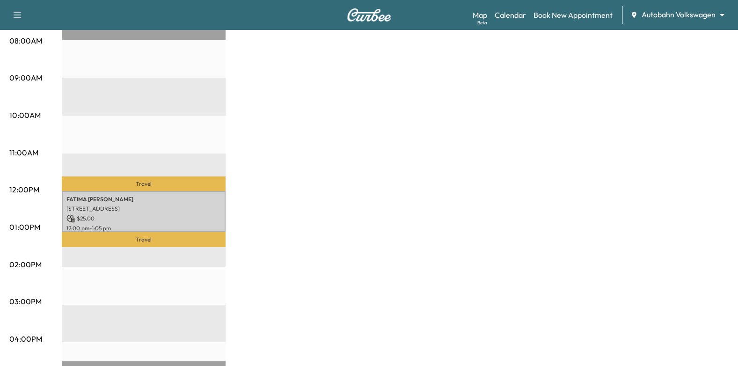
scroll to position [328, 0]
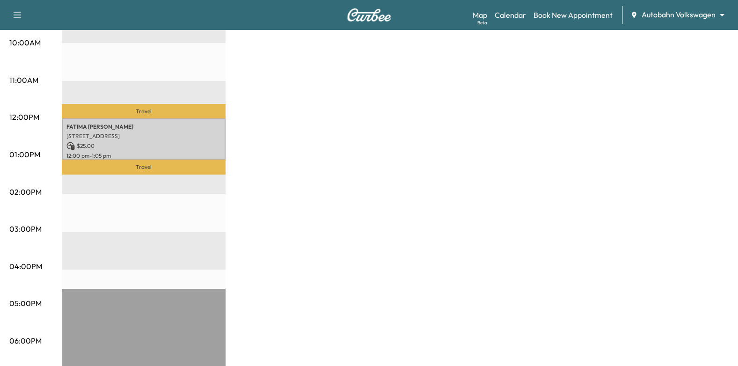
click at [158, 112] on p "Travel" at bounding box center [144, 111] width 164 height 15
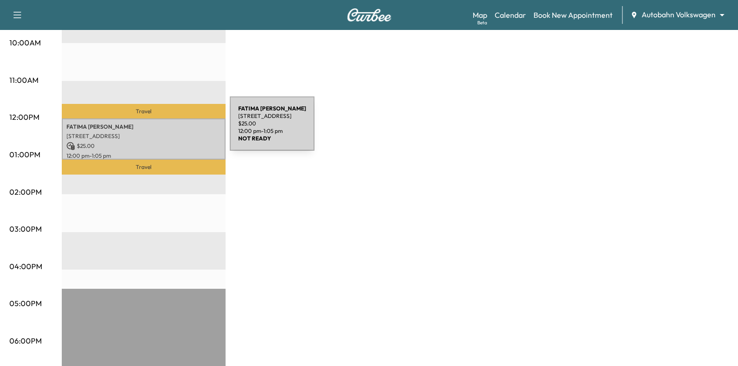
click at [160, 129] on div "FATIMA RODRIGUEZ 6977 Avington Way, Fort Worth, TX 76133, USA $ 25.00 12:00 pm …" at bounding box center [144, 138] width 164 height 41
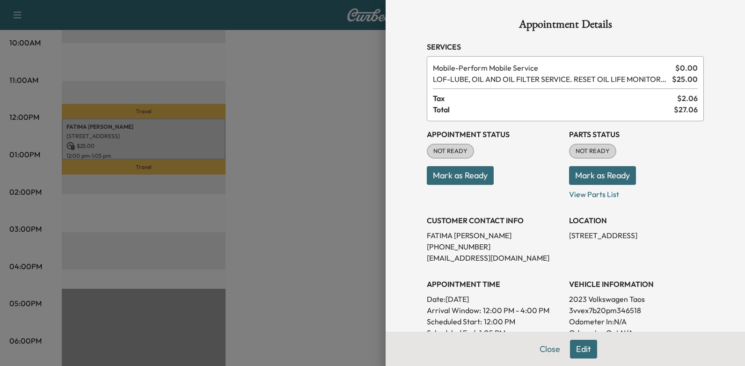
click at [453, 173] on button "Mark as Ready" at bounding box center [460, 175] width 67 height 19
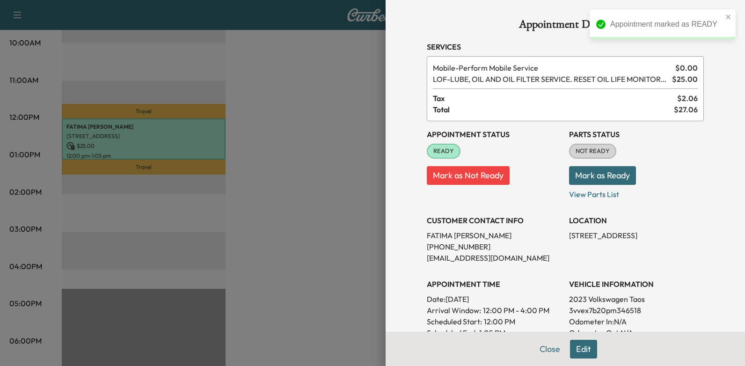
click at [294, 140] on div at bounding box center [372, 183] width 745 height 366
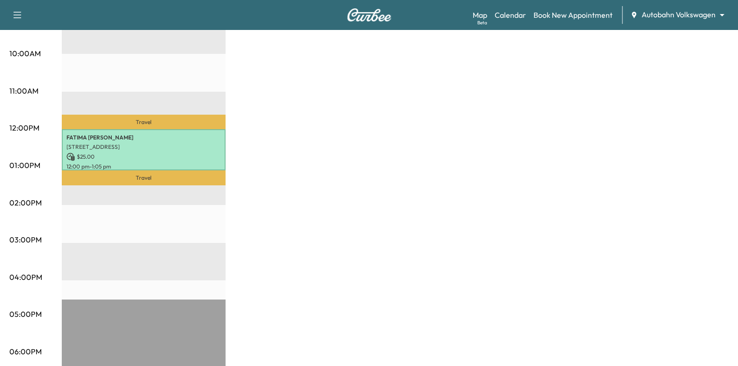
scroll to position [187, 0]
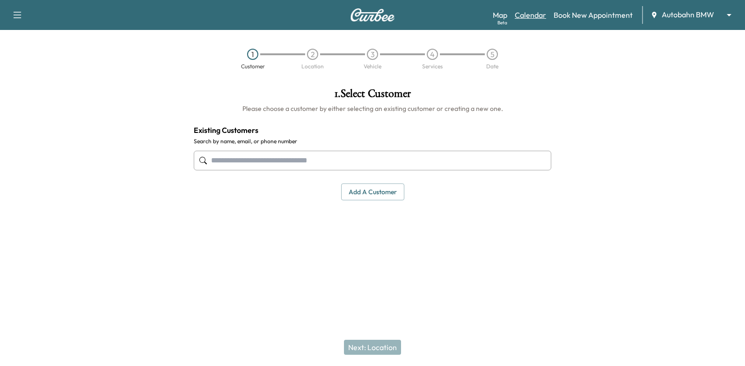
click at [539, 12] on link "Calendar" at bounding box center [530, 14] width 31 height 11
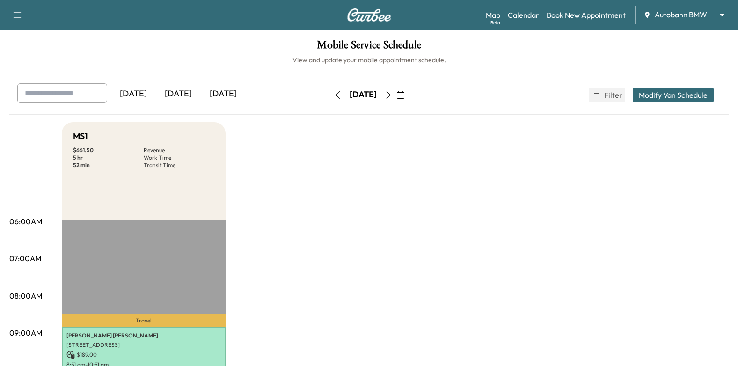
click at [404, 95] on icon "button" at bounding box center [400, 94] width 7 height 7
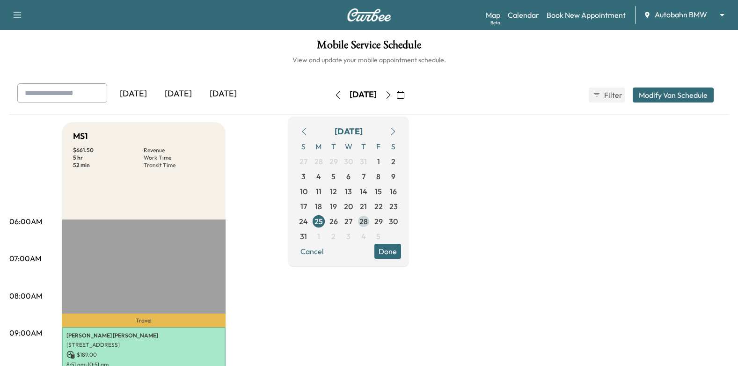
click at [371, 220] on span "28" at bounding box center [363, 221] width 15 height 15
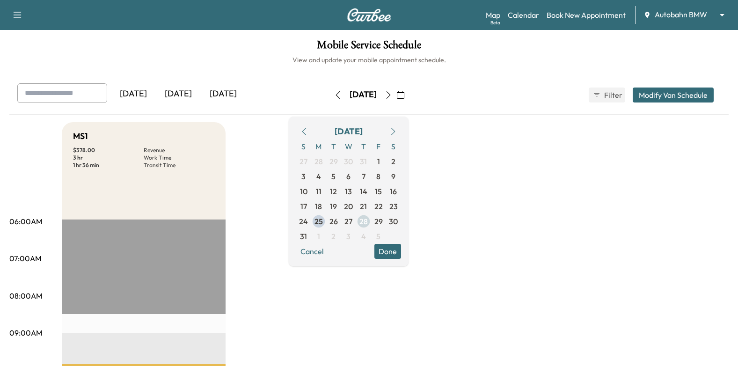
click at [368, 221] on span "28" at bounding box center [364, 221] width 8 height 11
click at [401, 251] on button "Done" at bounding box center [387, 251] width 27 height 15
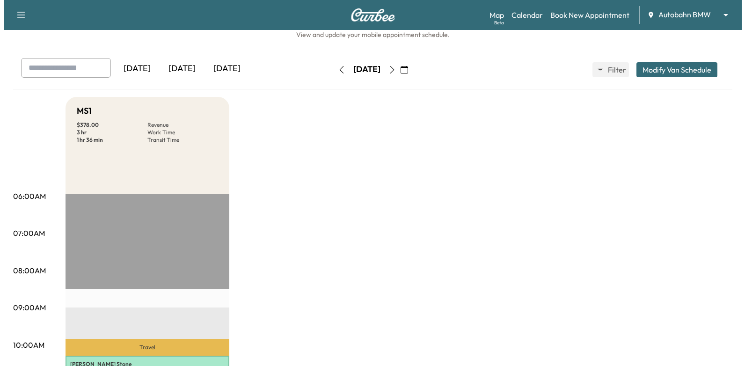
scroll to position [234, 0]
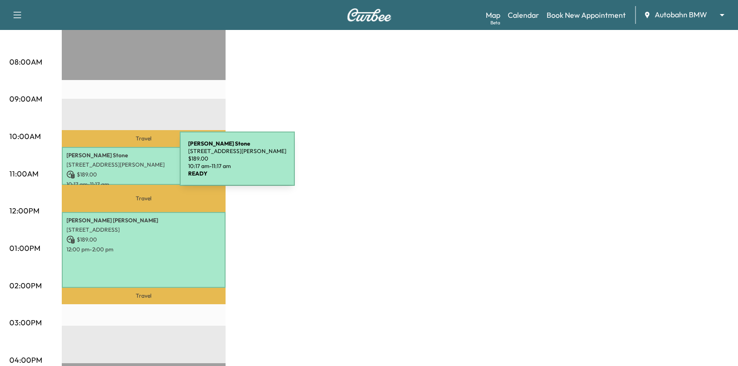
click at [110, 164] on p "[STREET_ADDRESS][PERSON_NAME]" at bounding box center [143, 164] width 154 height 7
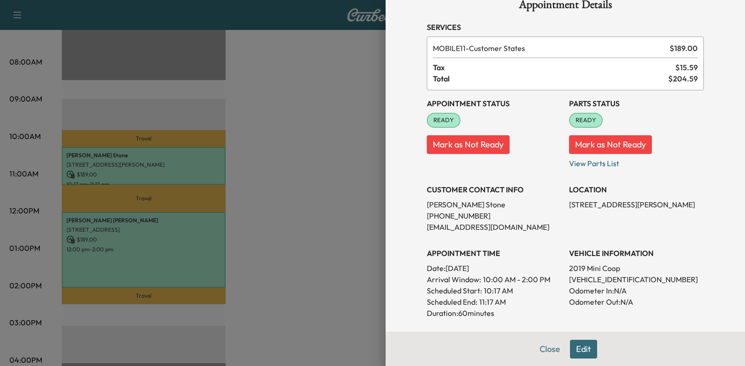
scroll to position [0, 0]
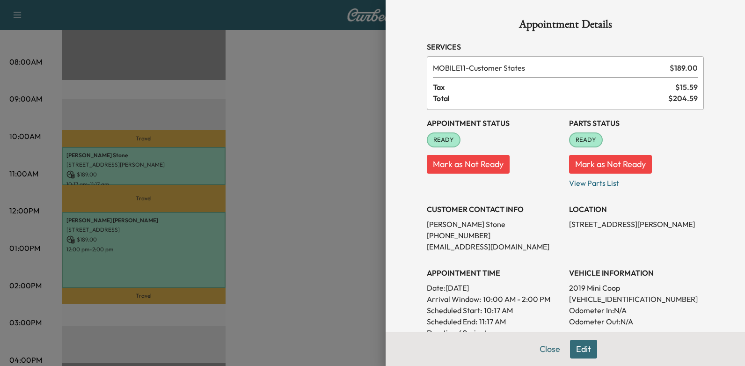
click at [427, 223] on p "[PERSON_NAME]" at bounding box center [494, 224] width 135 height 11
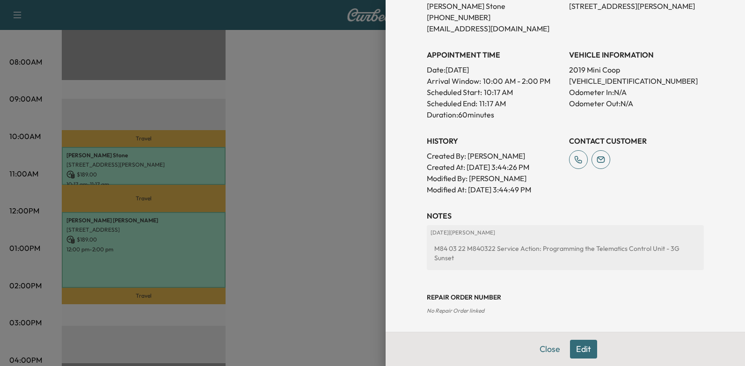
scroll to position [254, 0]
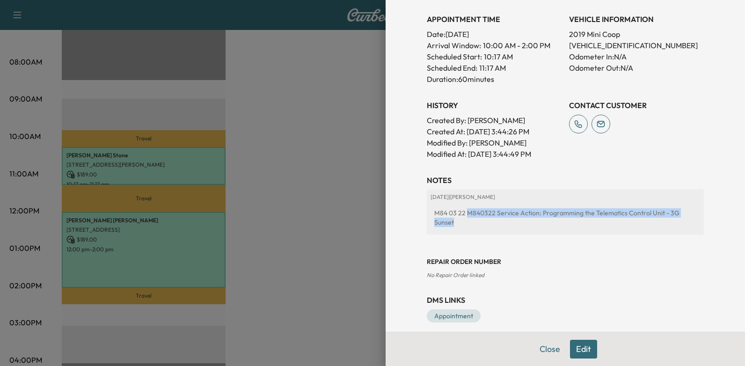
drag, startPoint x: 461, startPoint y: 213, endPoint x: 695, endPoint y: 215, distance: 234.1
click at [695, 215] on div "[DATE] | [PERSON_NAME] M84 03 22 M840322 Service Action: Programming the Telema…" at bounding box center [565, 212] width 277 height 45
drag, startPoint x: 695, startPoint y: 215, endPoint x: 673, endPoint y: 212, distance: 22.6
copy div "M840322 Service Action: Programming the Telematics Control Unit - 3G Sunset"
